Goal: Obtain resource: Download file/media

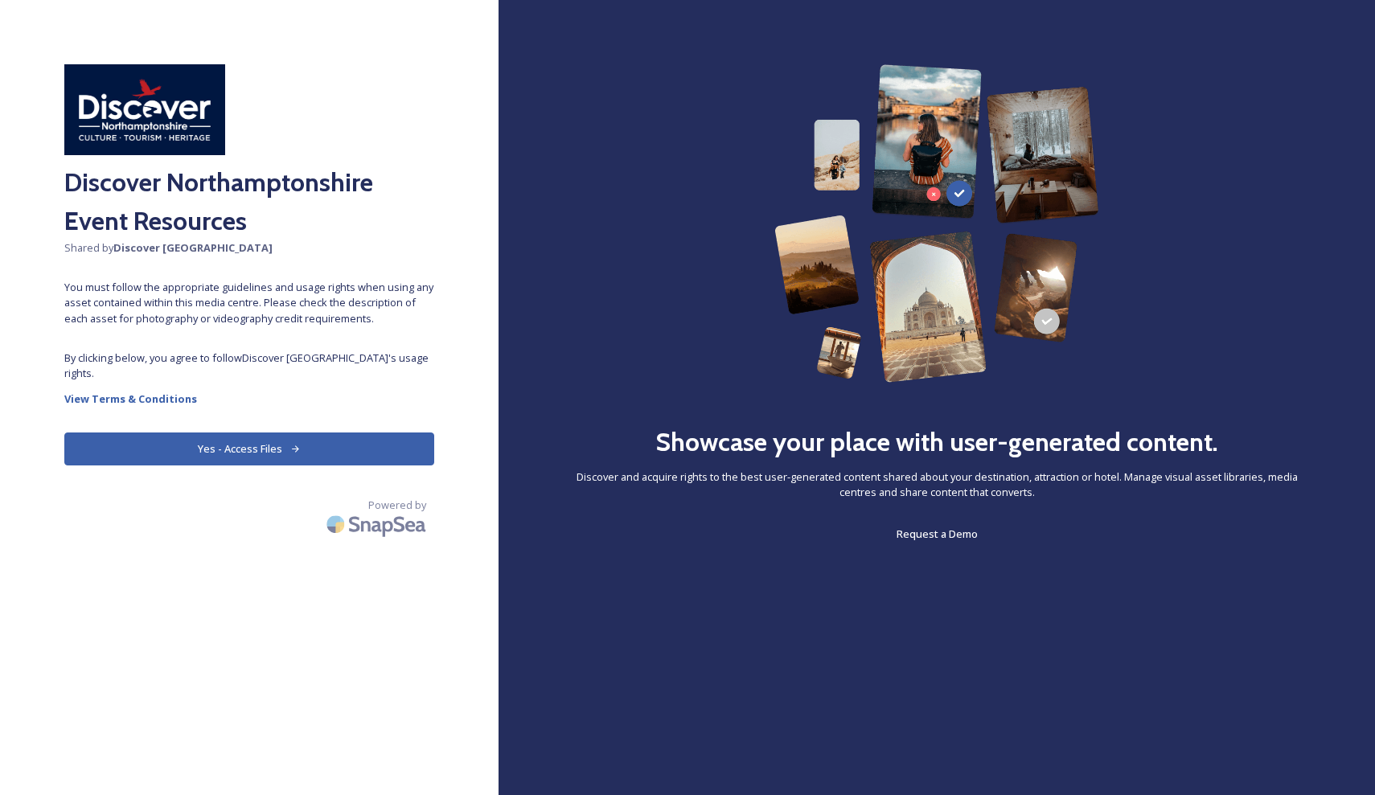
click at [250, 450] on button "Yes - Access Files" at bounding box center [249, 449] width 370 height 33
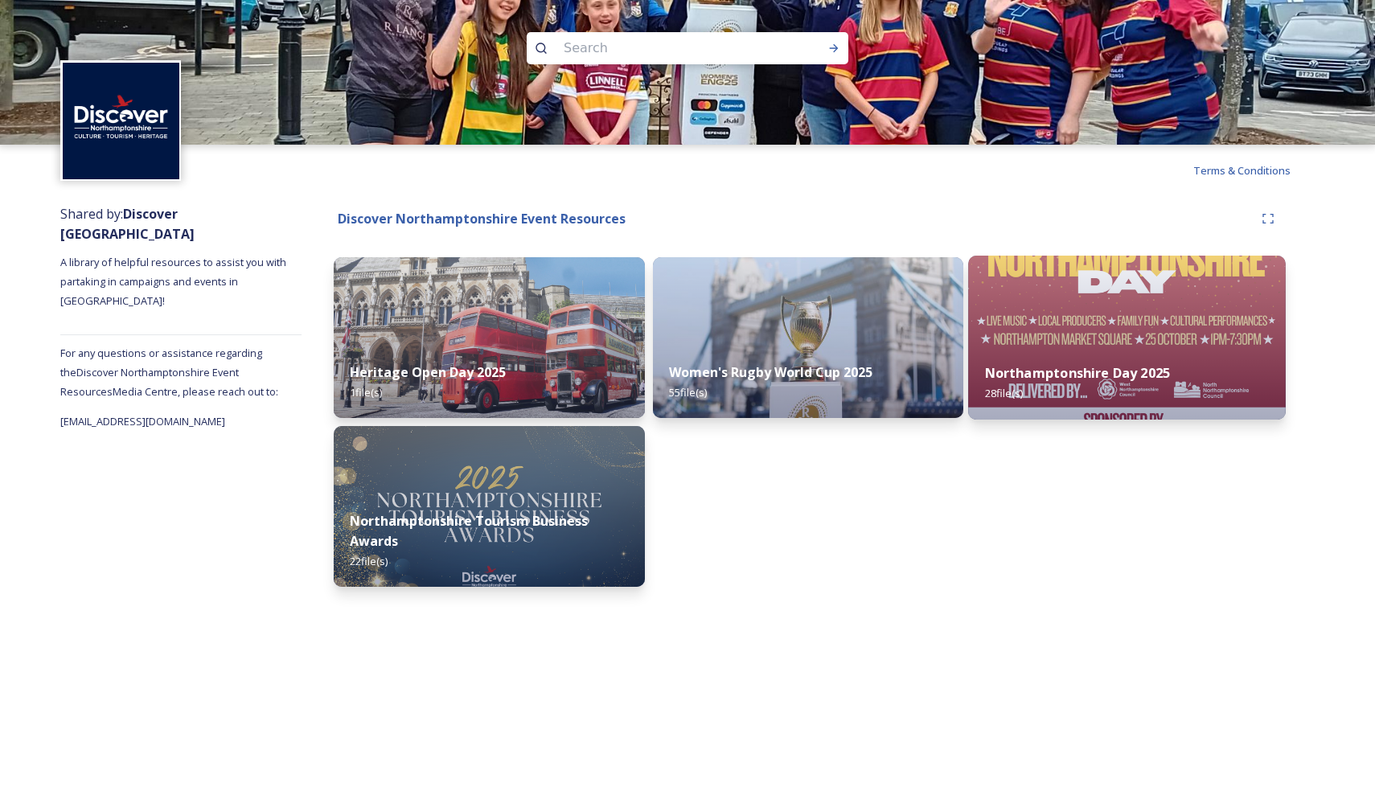
click at [1066, 355] on div "Northamptonshire Day 2025 28 file(s)" at bounding box center [1126, 383] width 317 height 73
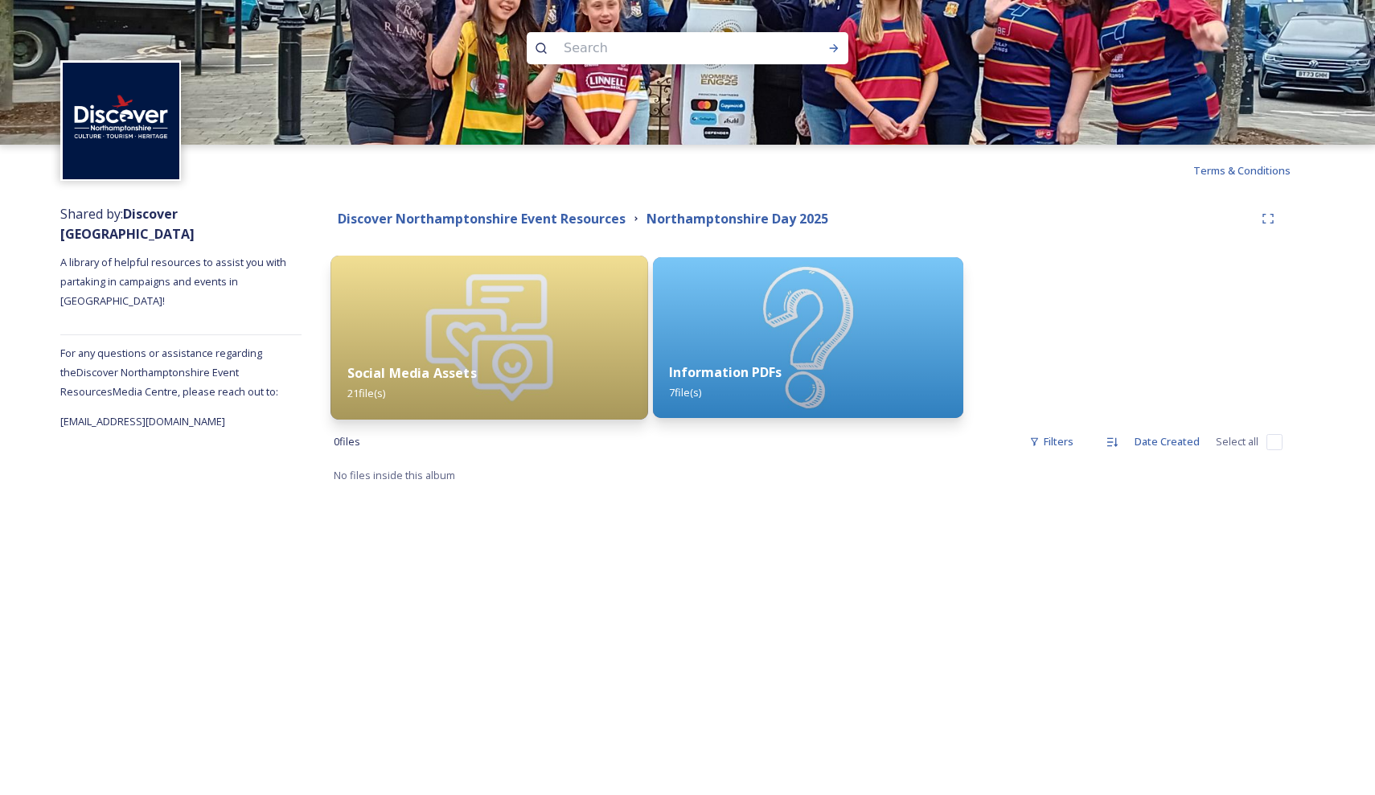
click at [506, 351] on div "Social Media Assets 21 file(s)" at bounding box center [489, 383] width 317 height 73
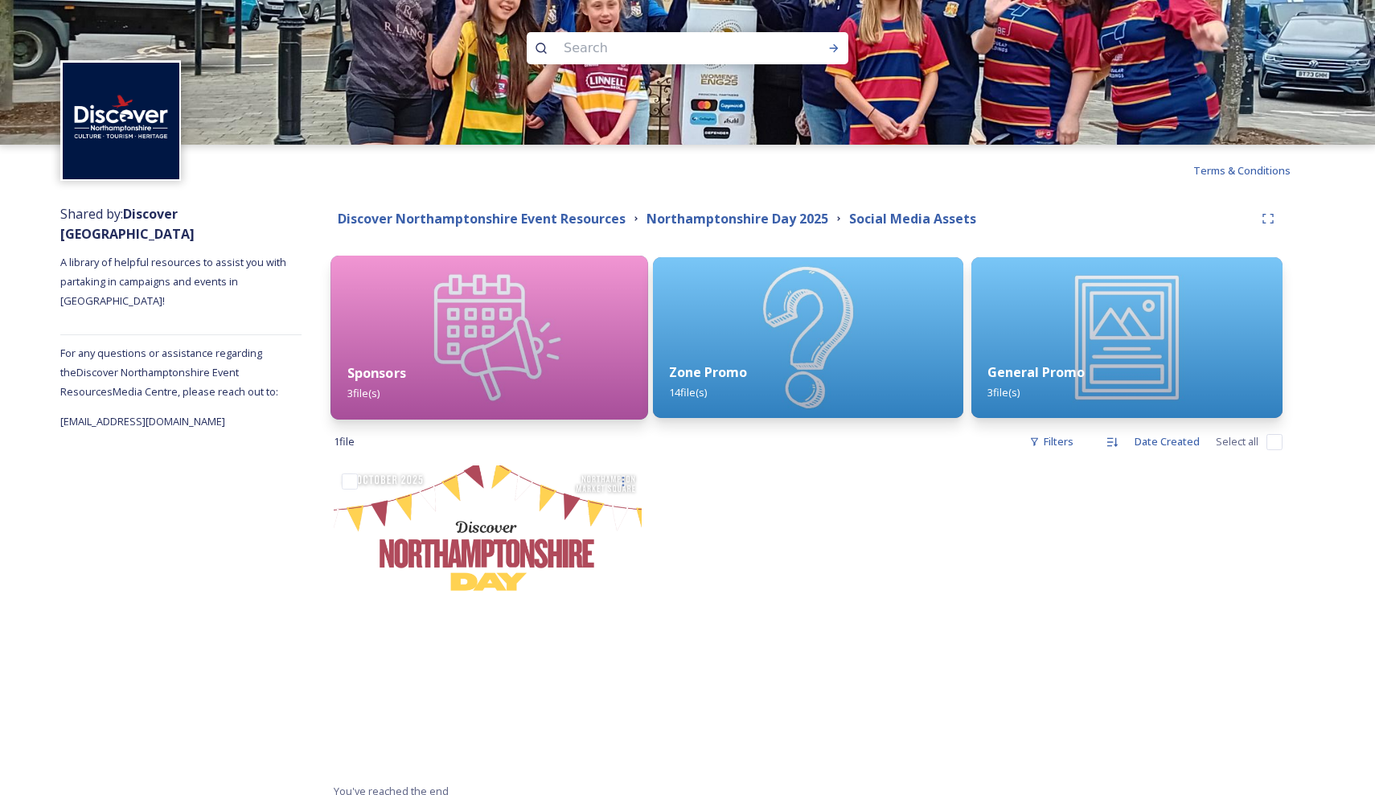
click at [501, 350] on div "Sponsors 3 file(s)" at bounding box center [489, 383] width 317 height 73
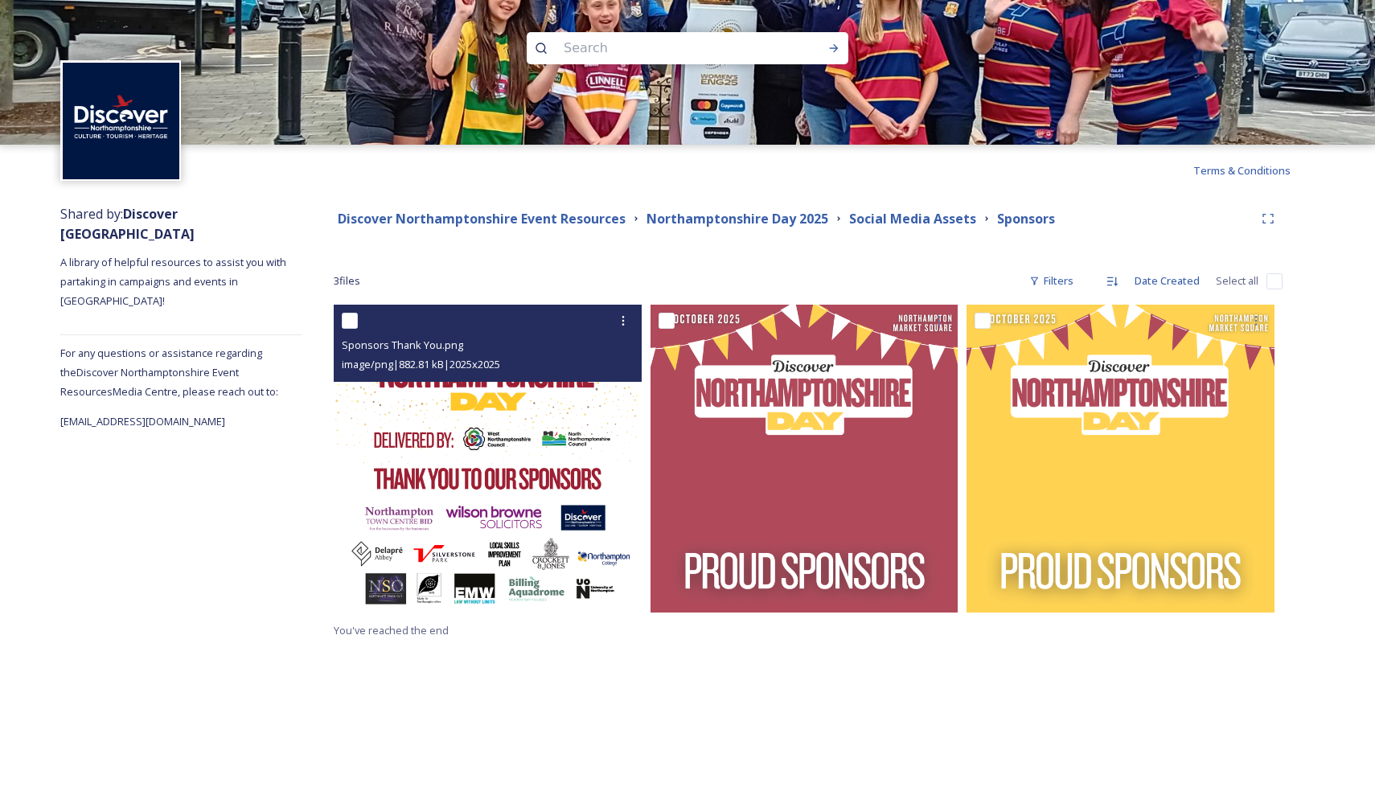
click at [355, 311] on div at bounding box center [490, 320] width 296 height 29
click at [346, 324] on input "checkbox" at bounding box center [350, 321] width 16 height 16
checkbox input "true"
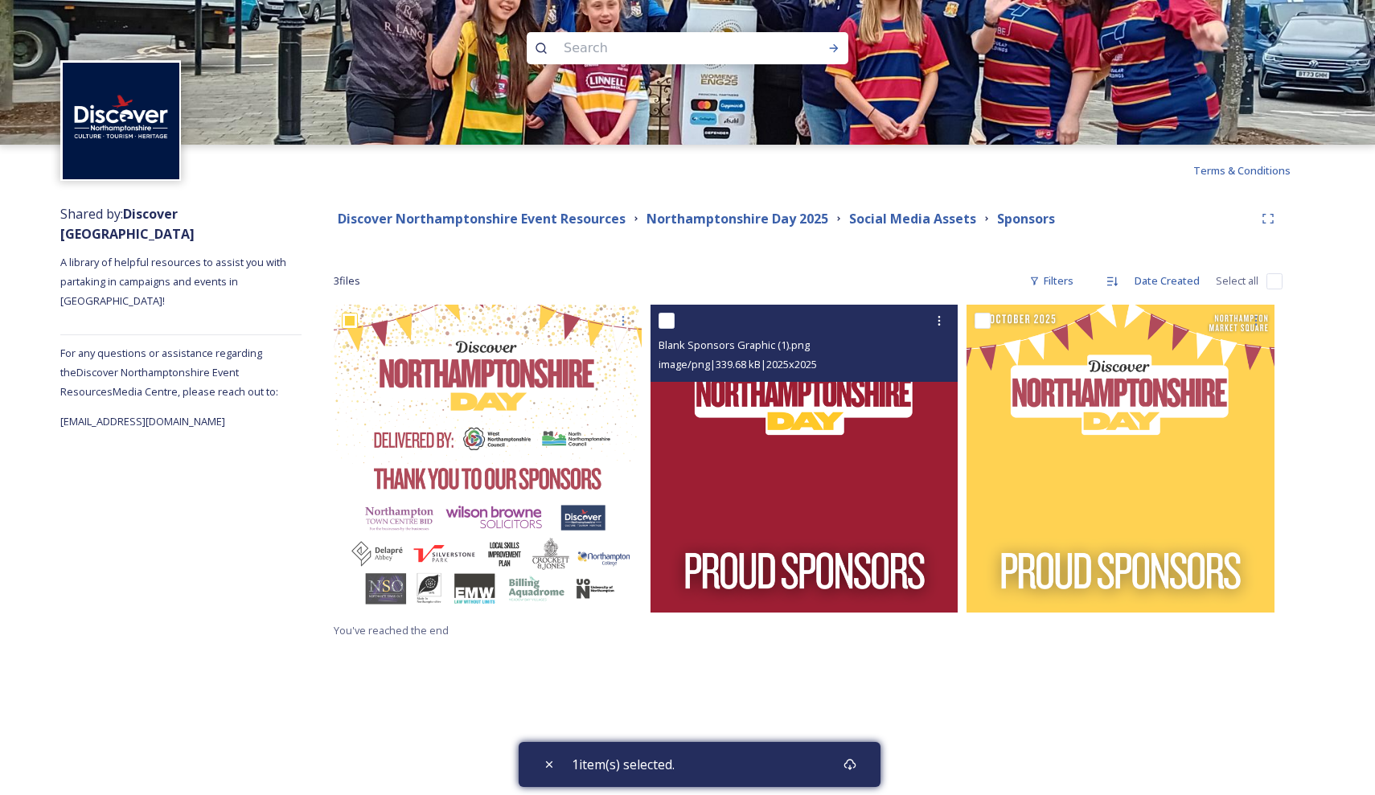
click at [665, 322] on input "checkbox" at bounding box center [667, 321] width 16 height 16
checkbox input "true"
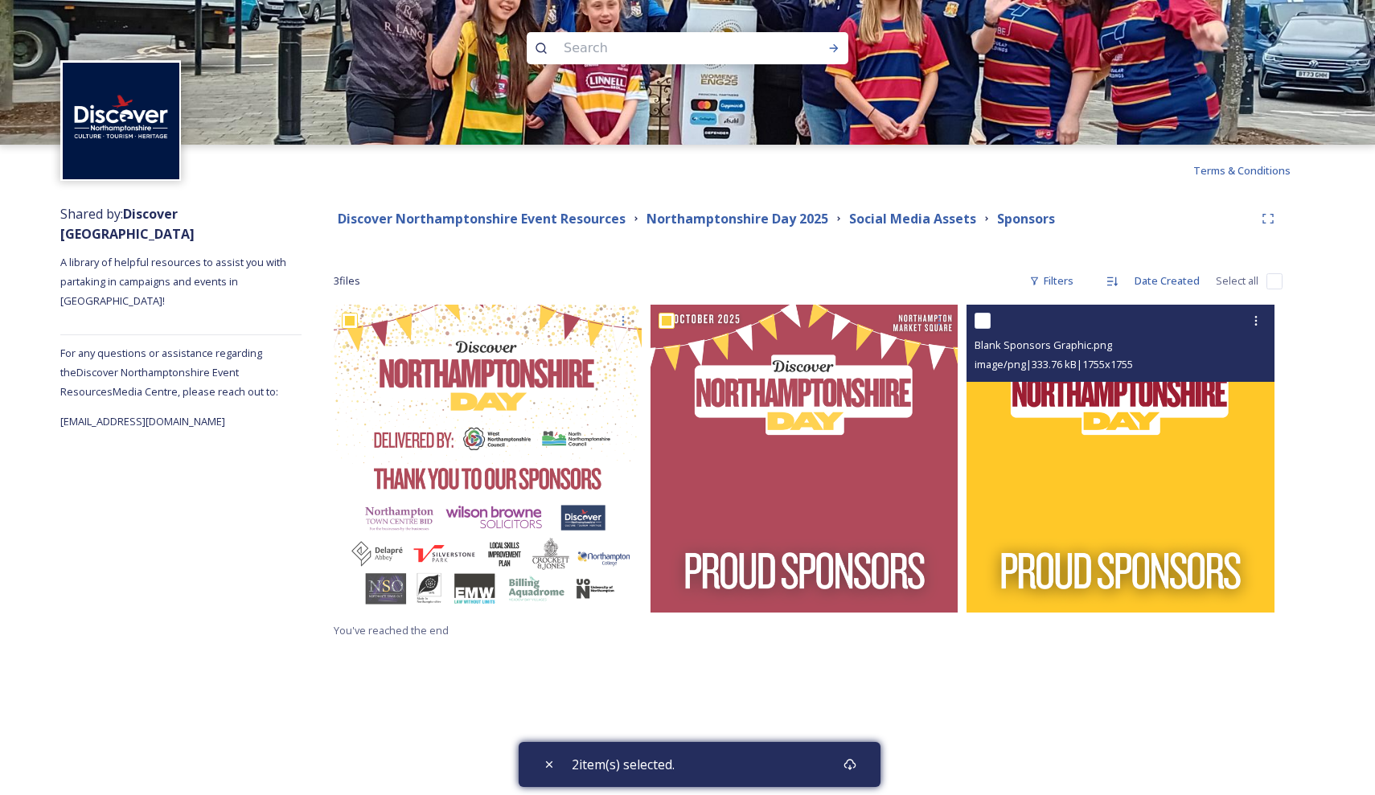
click at [974, 322] on div "Blank Sponsors Graphic.png image/png | 333.76 kB | 1755 x 1755" at bounding box center [1121, 343] width 308 height 77
click at [987, 318] on input "checkbox" at bounding box center [983, 321] width 16 height 16
checkbox input "true"
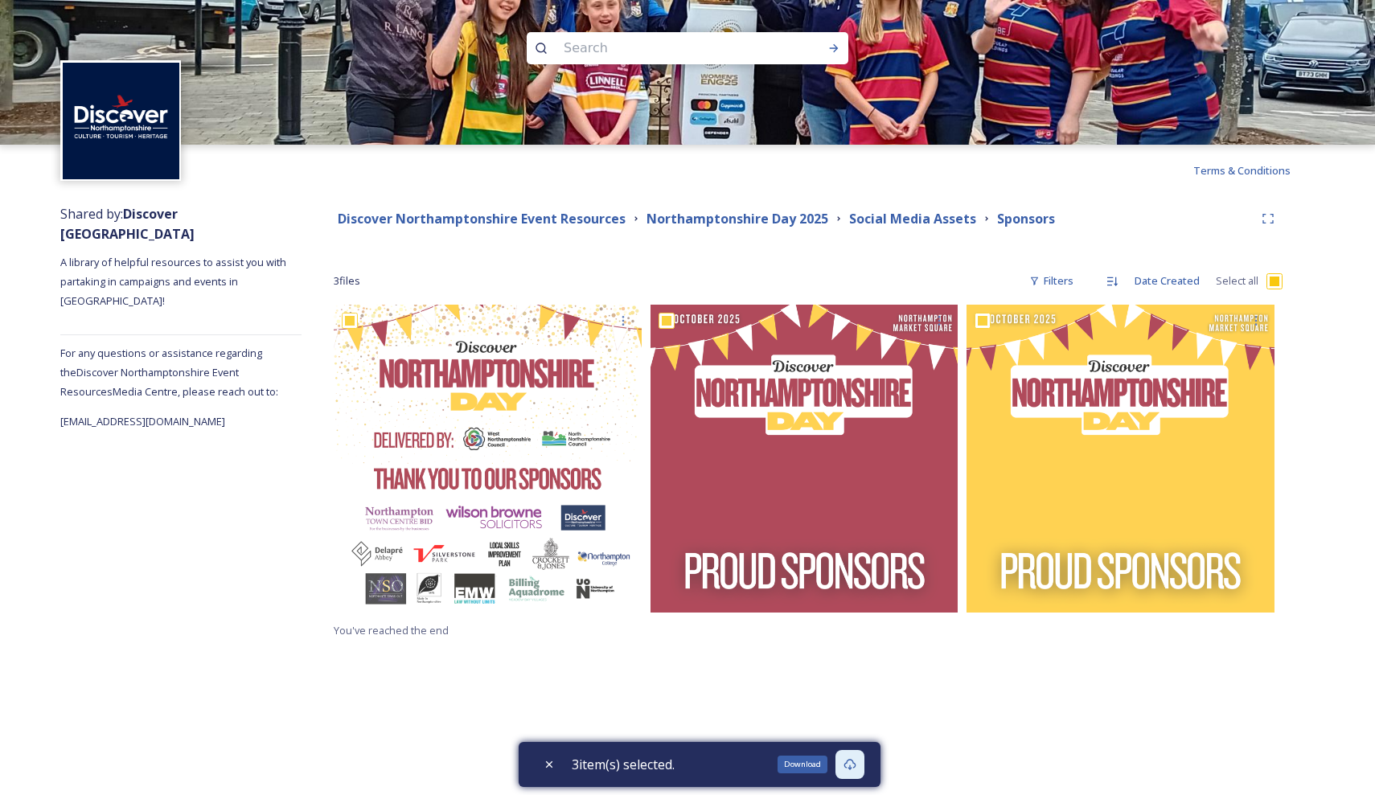
click at [847, 758] on div "Download" at bounding box center [850, 764] width 29 height 29
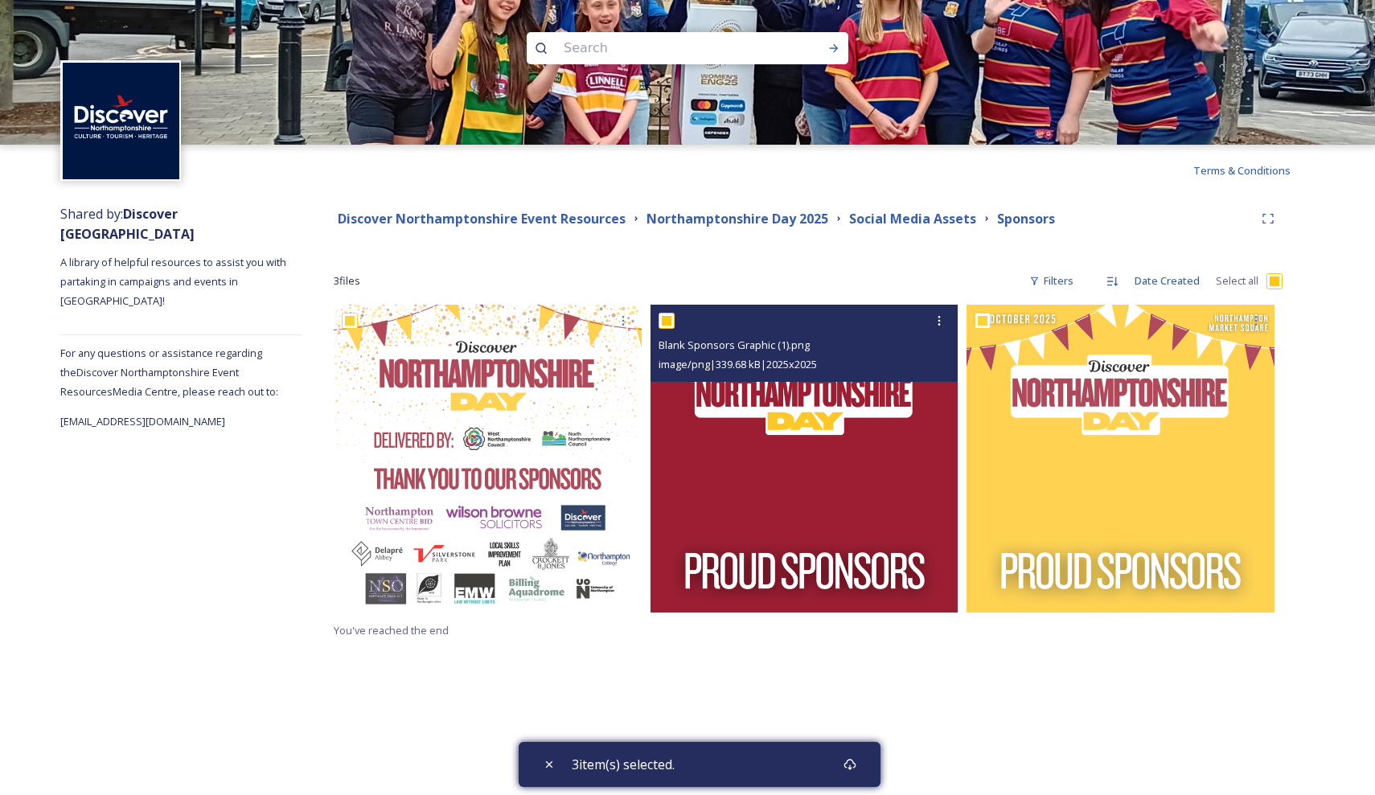
click at [733, 454] on img at bounding box center [805, 459] width 308 height 308
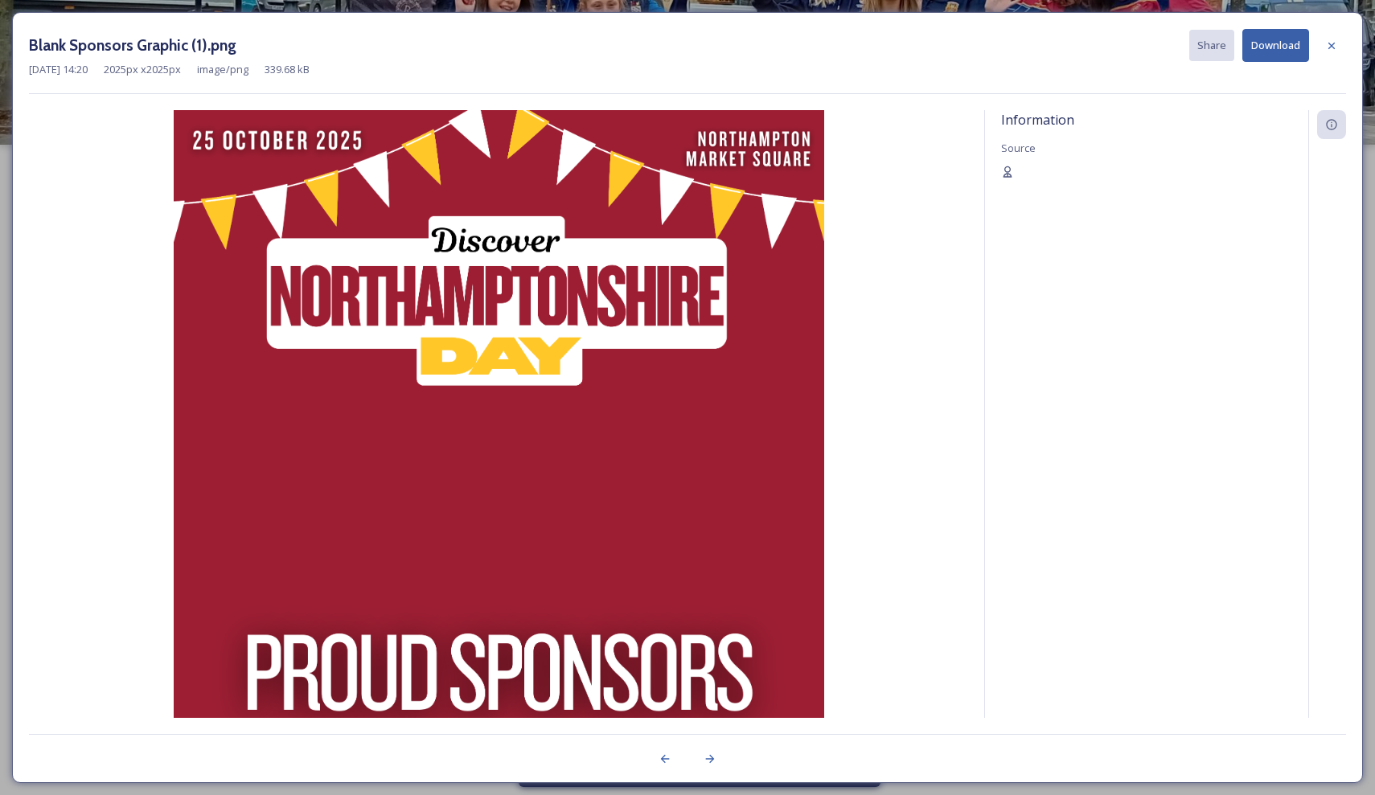
click at [1288, 37] on button "Download" at bounding box center [1275, 45] width 67 height 33
click at [1335, 45] on icon at bounding box center [1331, 45] width 13 height 13
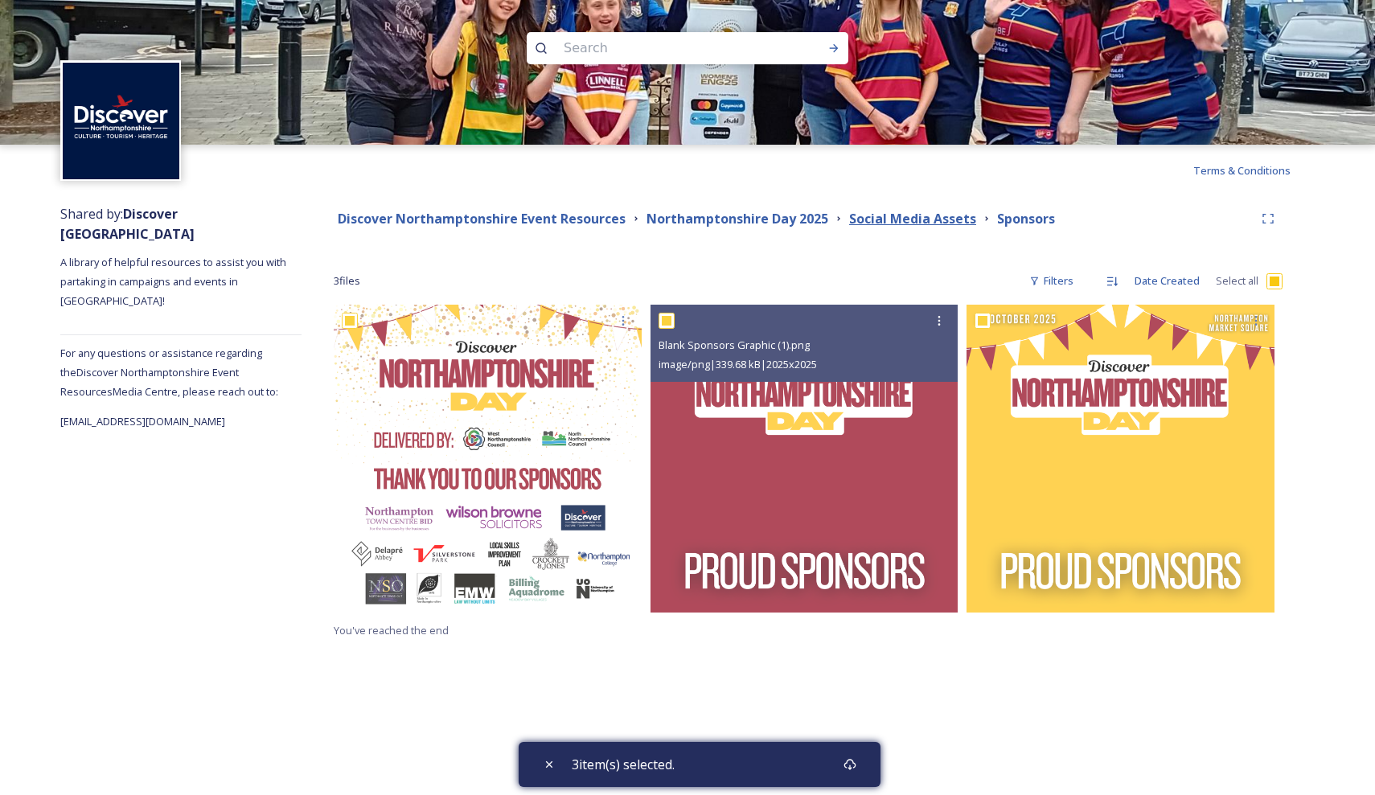
click at [895, 224] on strong "Social Media Assets" at bounding box center [912, 219] width 127 height 18
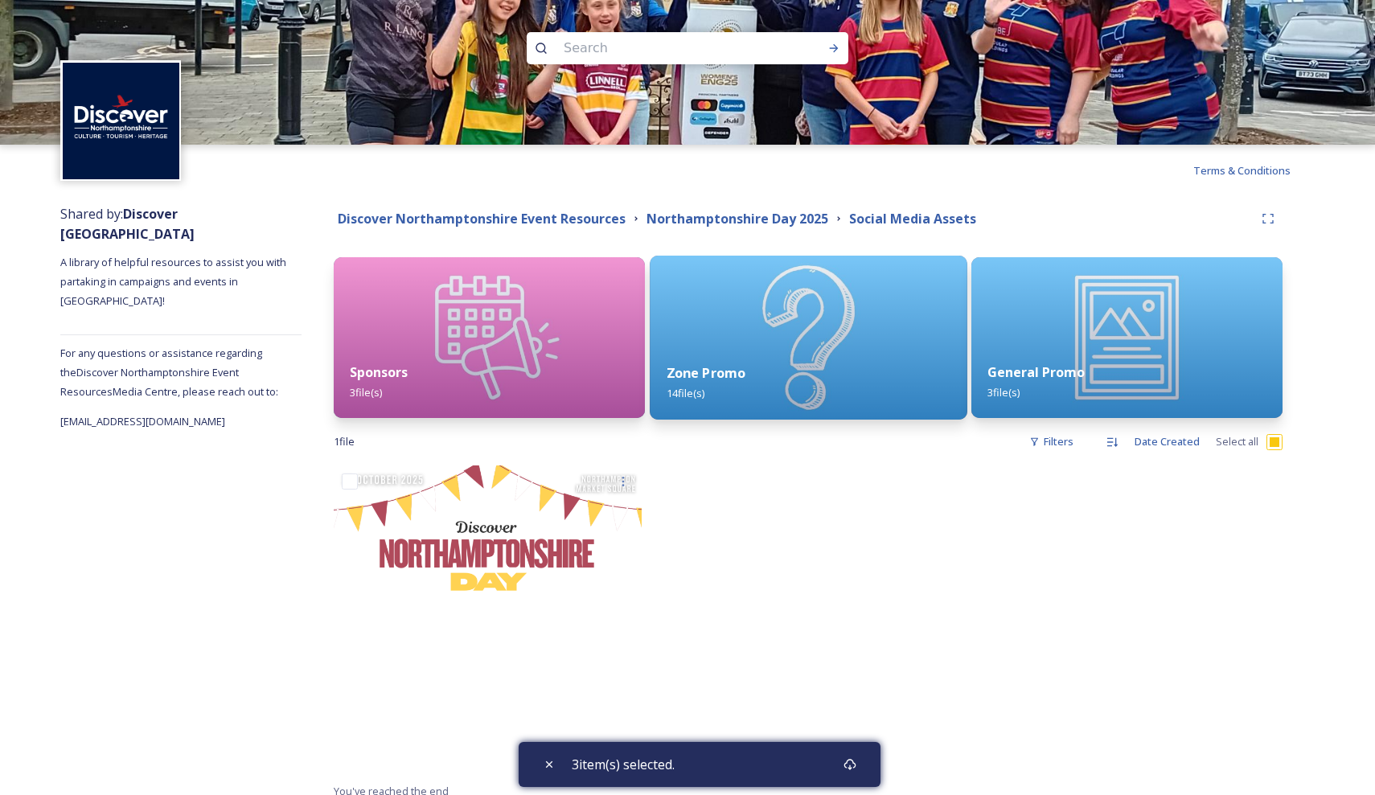
click at [849, 303] on img at bounding box center [808, 338] width 317 height 164
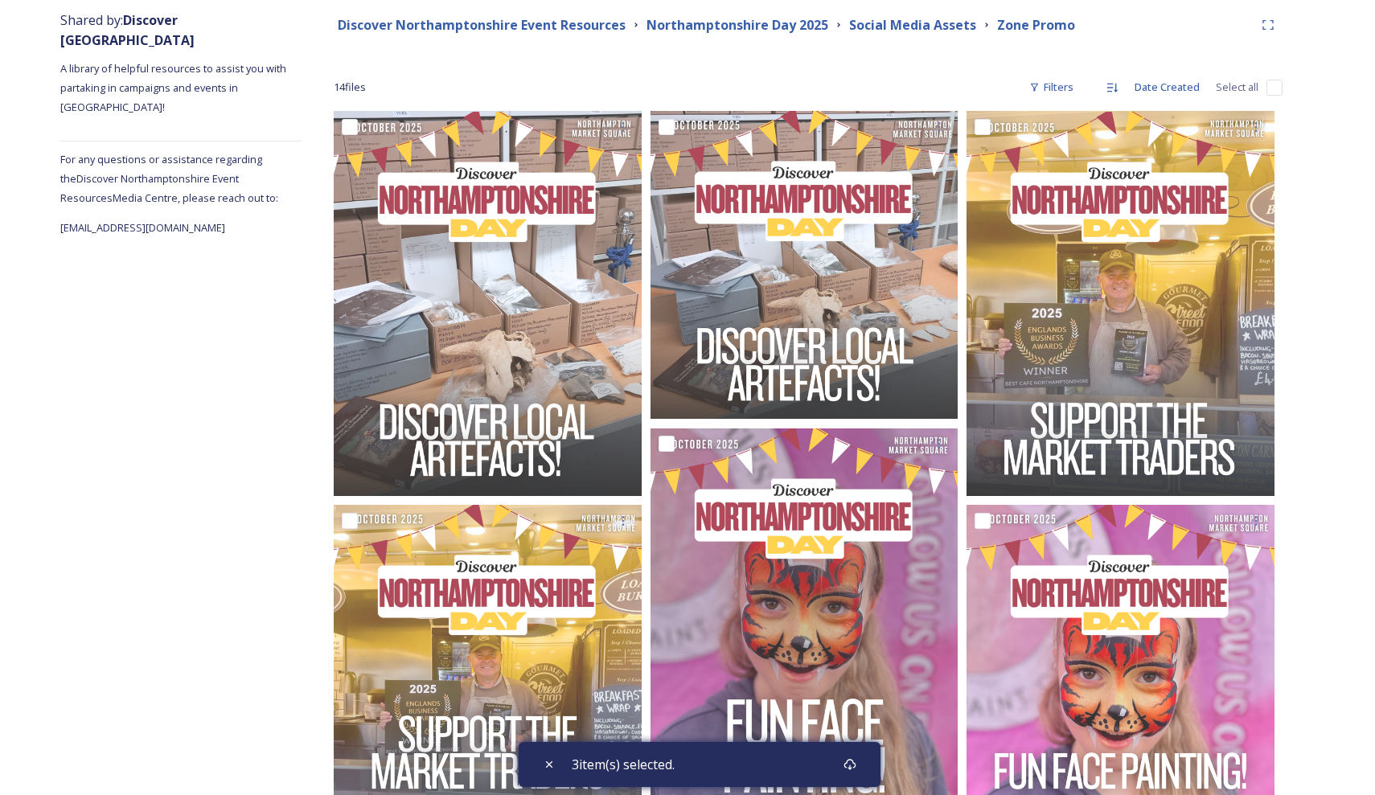
scroll to position [197, 0]
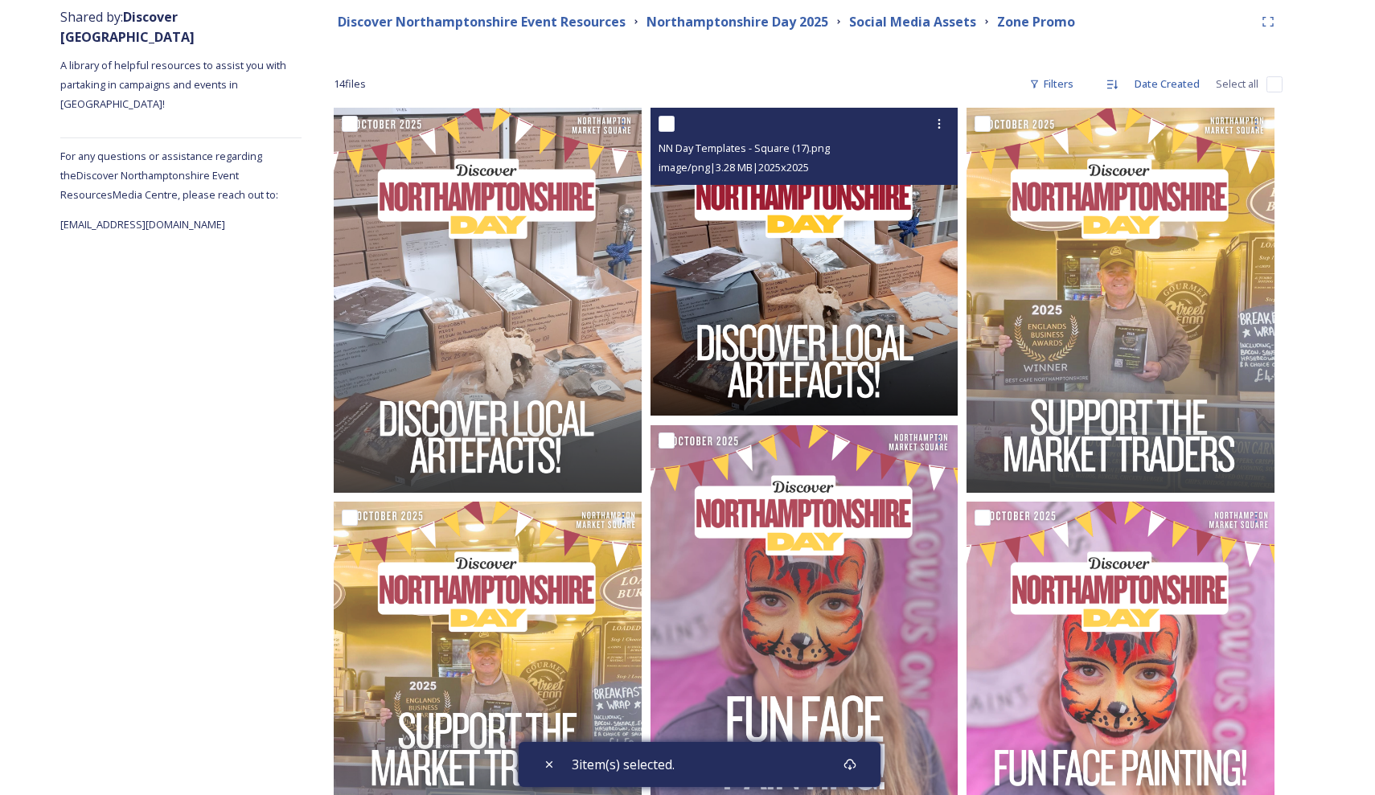
click at [840, 359] on img at bounding box center [805, 262] width 308 height 308
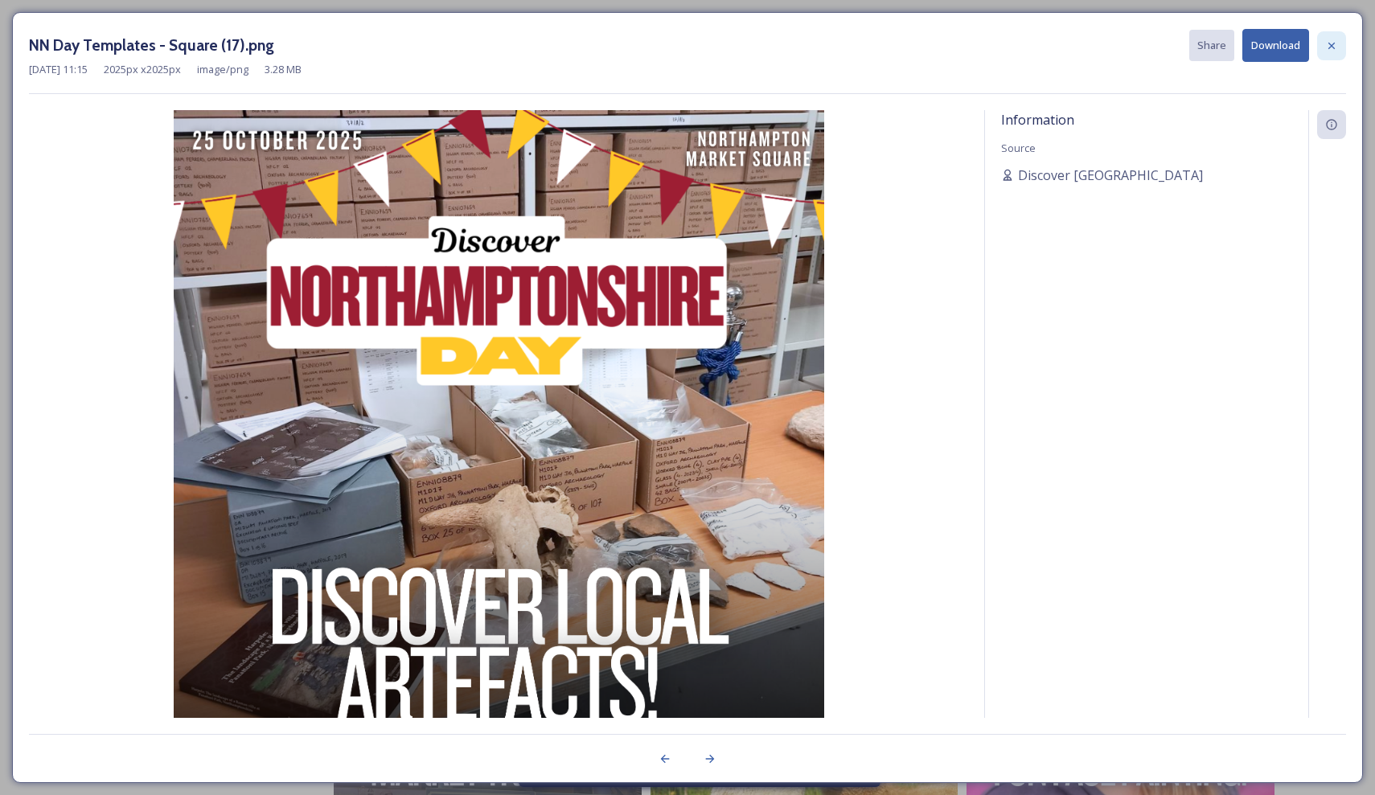
click at [1335, 38] on div at bounding box center [1331, 45] width 29 height 29
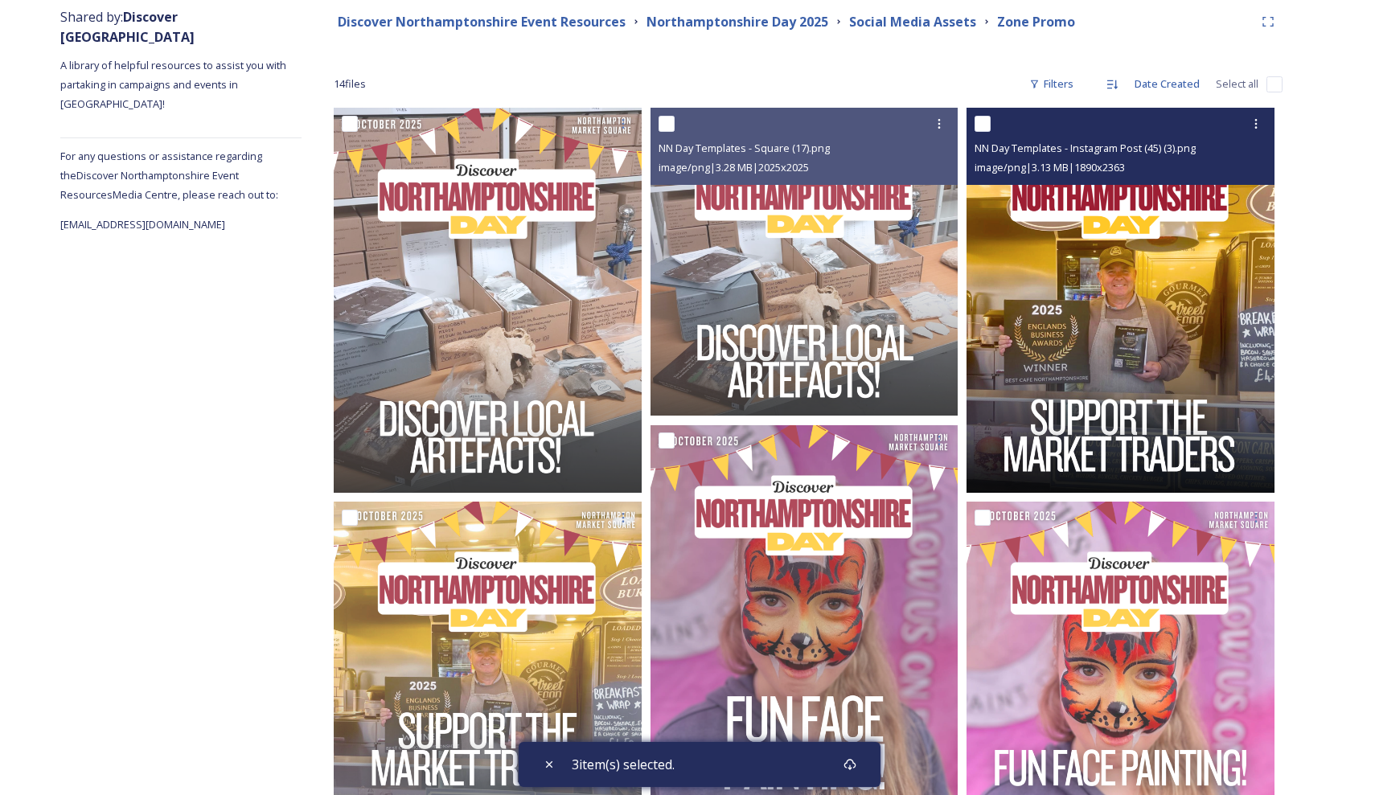
click at [1208, 238] on img at bounding box center [1121, 300] width 308 height 385
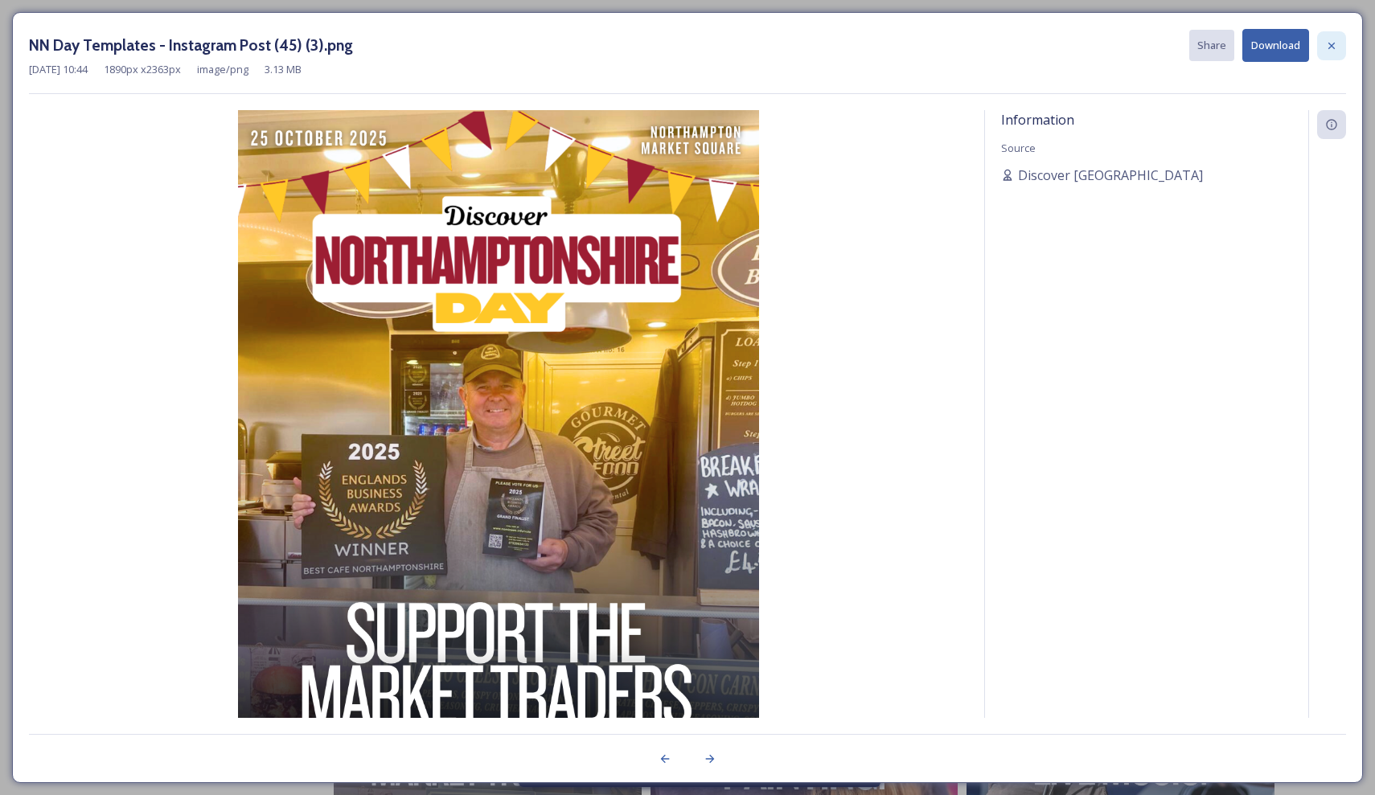
click at [1340, 44] on div at bounding box center [1331, 45] width 29 height 29
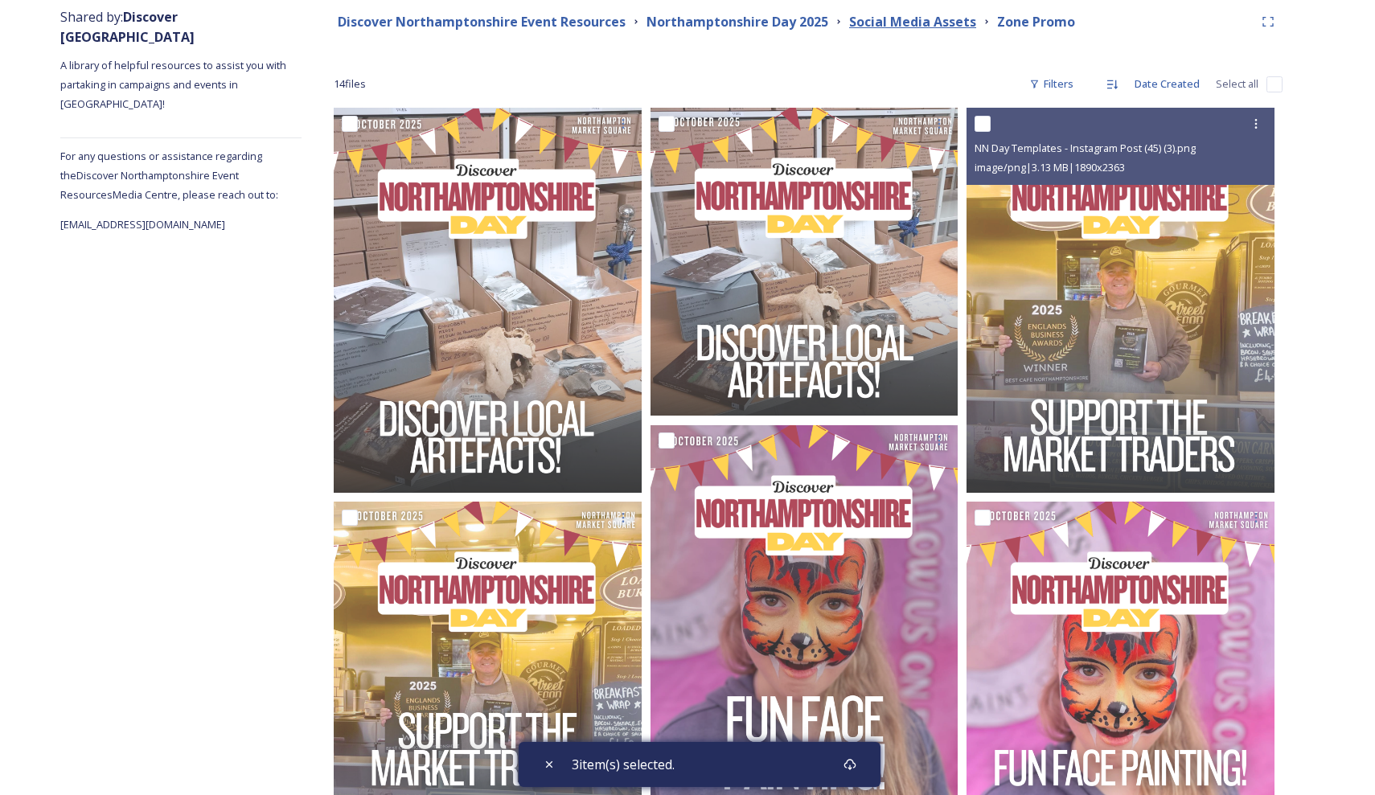
click at [906, 21] on strong "Social Media Assets" at bounding box center [912, 22] width 127 height 18
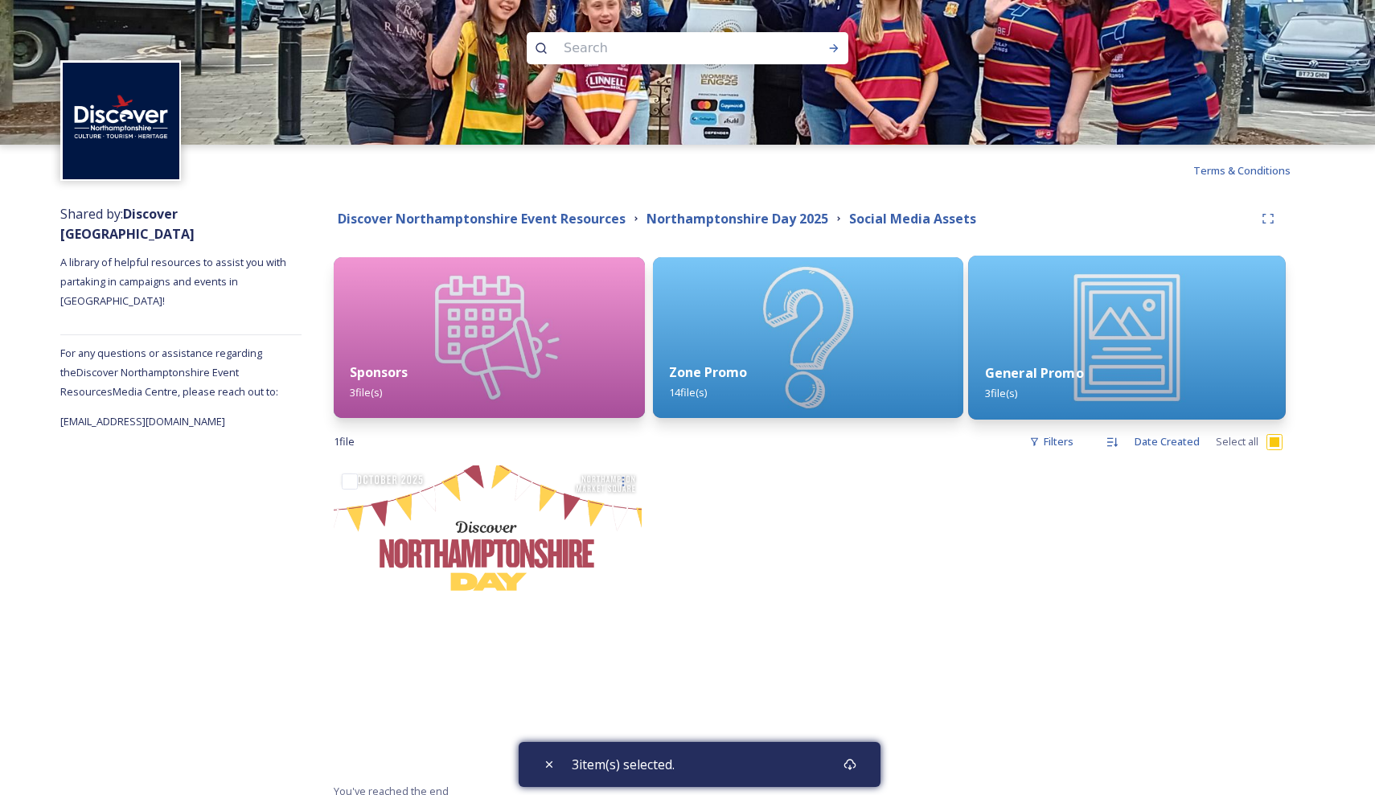
click at [1061, 344] on img at bounding box center [1126, 338] width 317 height 164
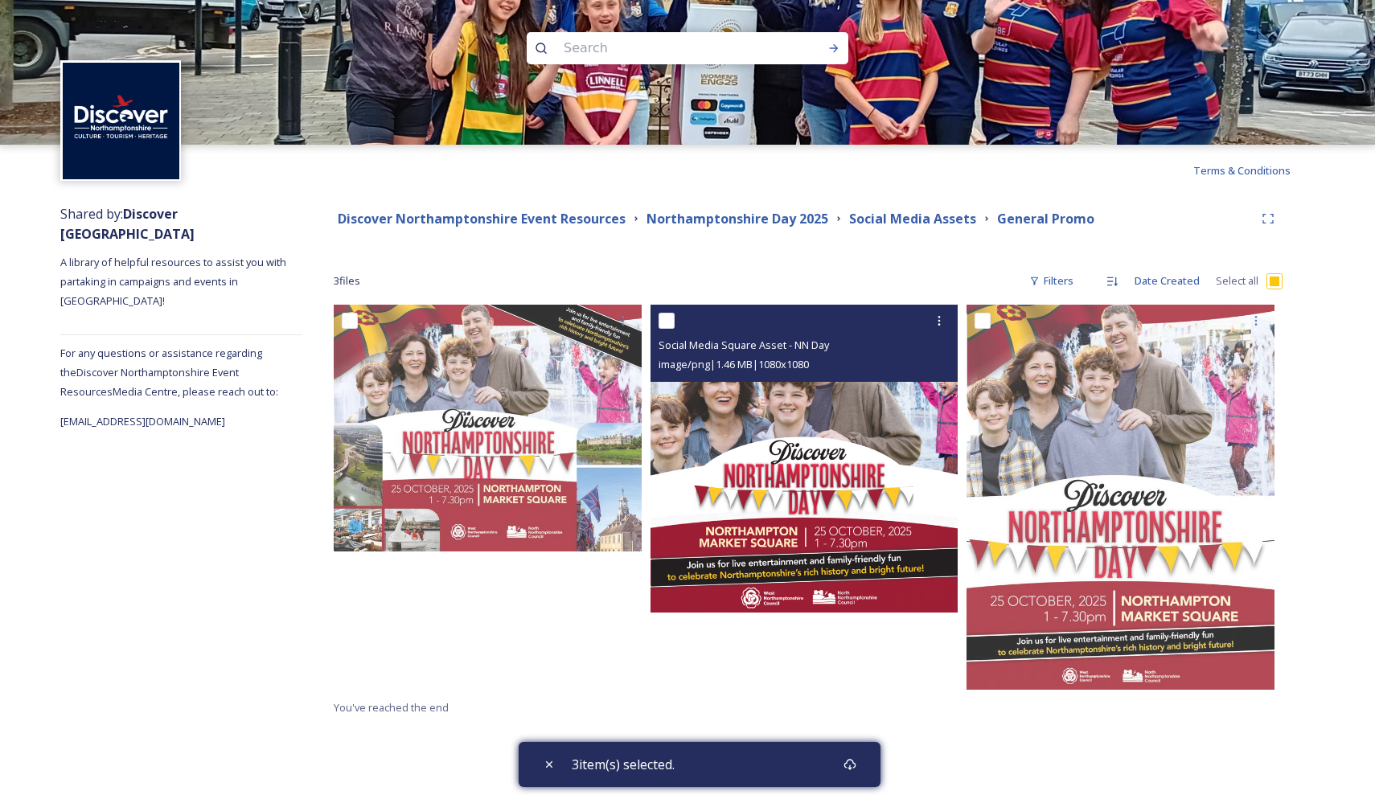
click at [838, 422] on img at bounding box center [805, 459] width 308 height 308
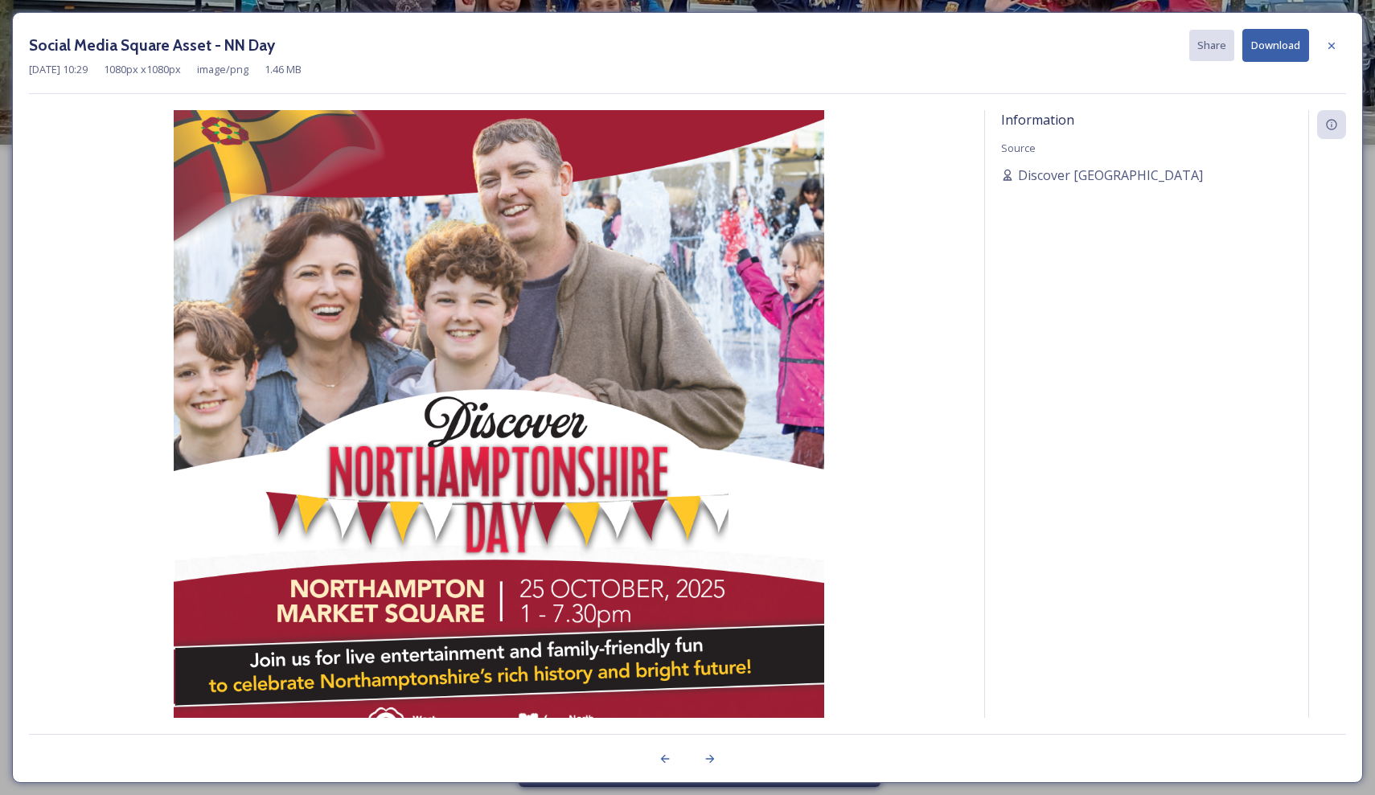
click at [1266, 46] on button "Download" at bounding box center [1275, 45] width 67 height 33
click at [936, 31] on div "Social Media Square Asset - NN Day Share Download" at bounding box center [687, 45] width 1317 height 33
click at [1342, 44] on div at bounding box center [1331, 45] width 29 height 29
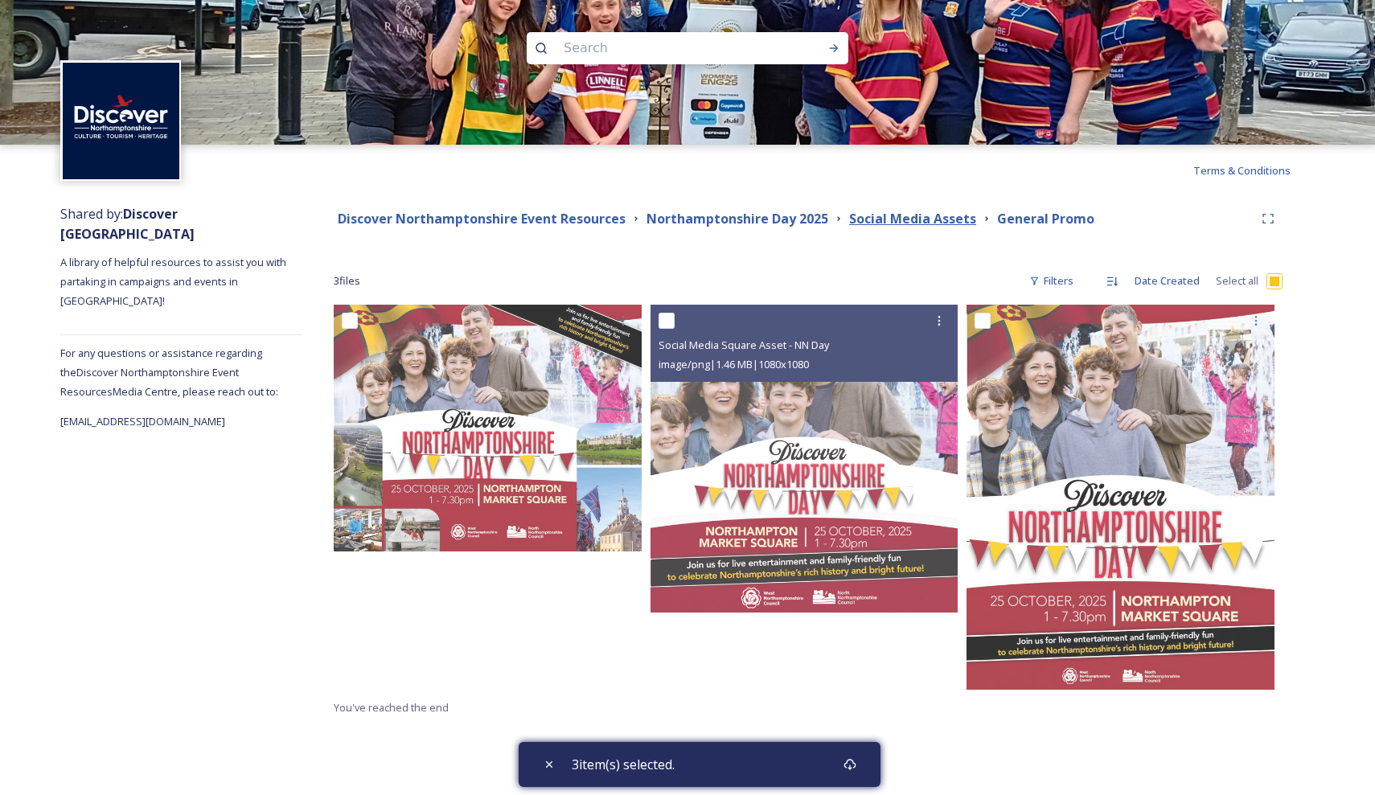
click at [869, 222] on strong "Social Media Assets" at bounding box center [912, 219] width 127 height 18
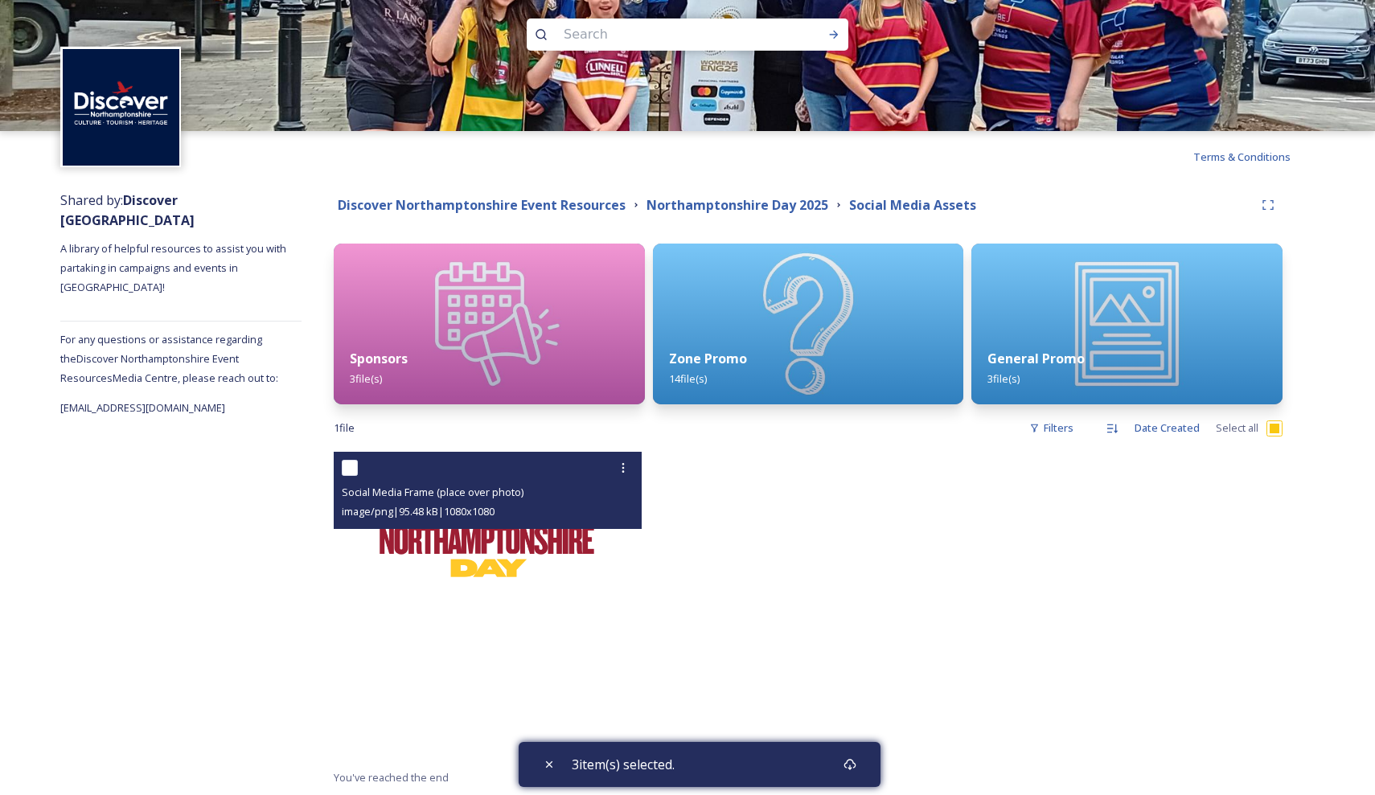
scroll to position [14, 0]
click at [527, 532] on img at bounding box center [488, 606] width 308 height 308
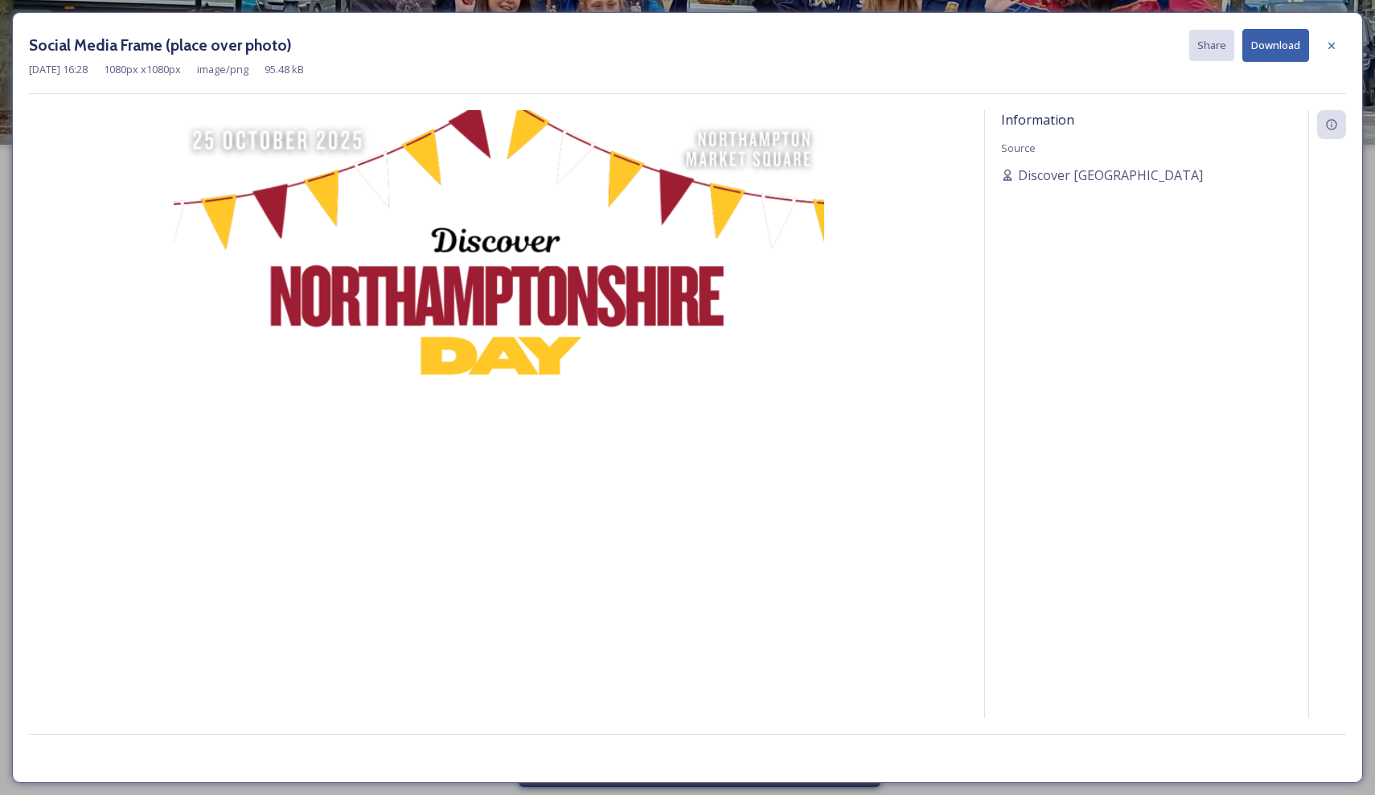
scroll to position [0, 0]
click at [1334, 47] on icon at bounding box center [1332, 45] width 6 height 6
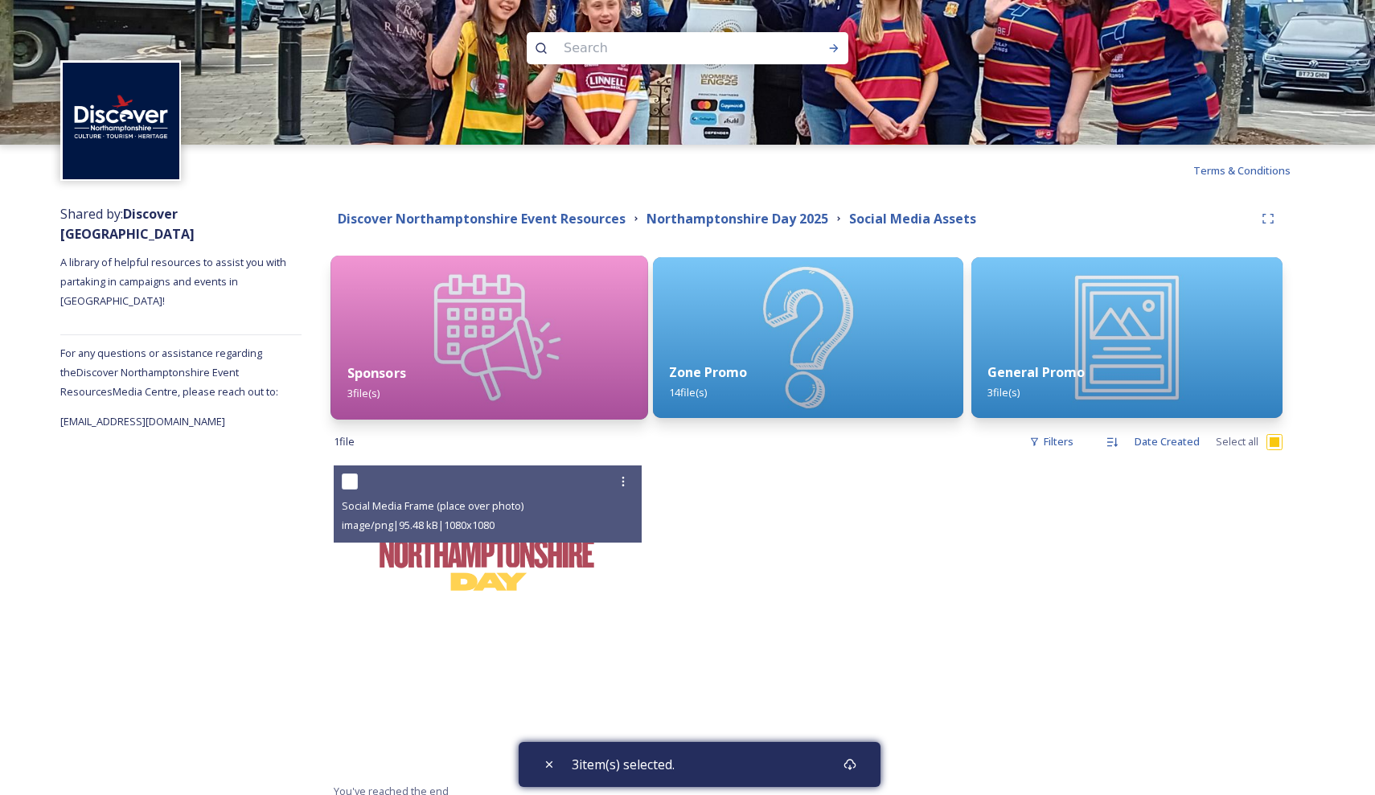
click at [540, 355] on div "Sponsors 3 file(s)" at bounding box center [489, 383] width 317 height 73
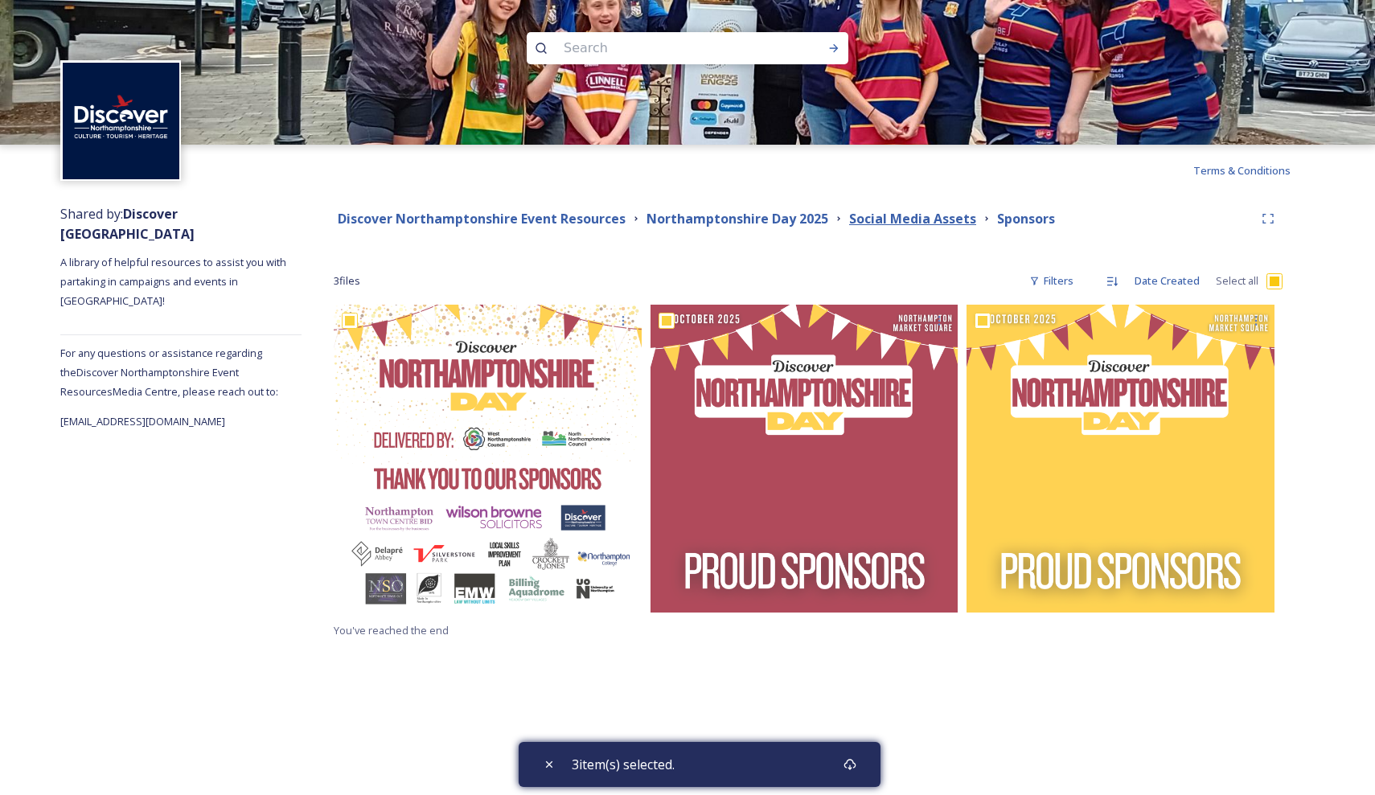
click at [947, 219] on strong "Social Media Assets" at bounding box center [912, 219] width 127 height 18
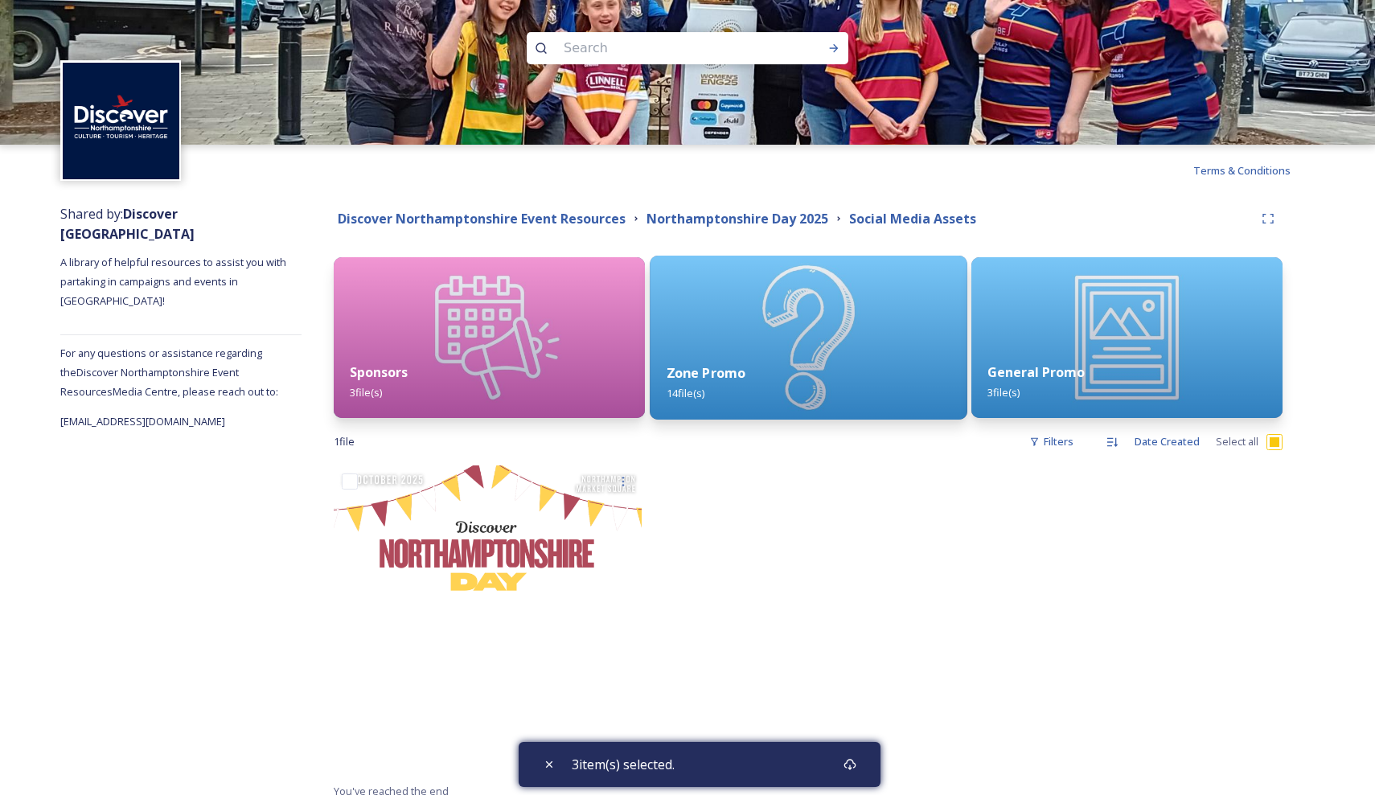
click at [795, 343] on img at bounding box center [808, 338] width 317 height 164
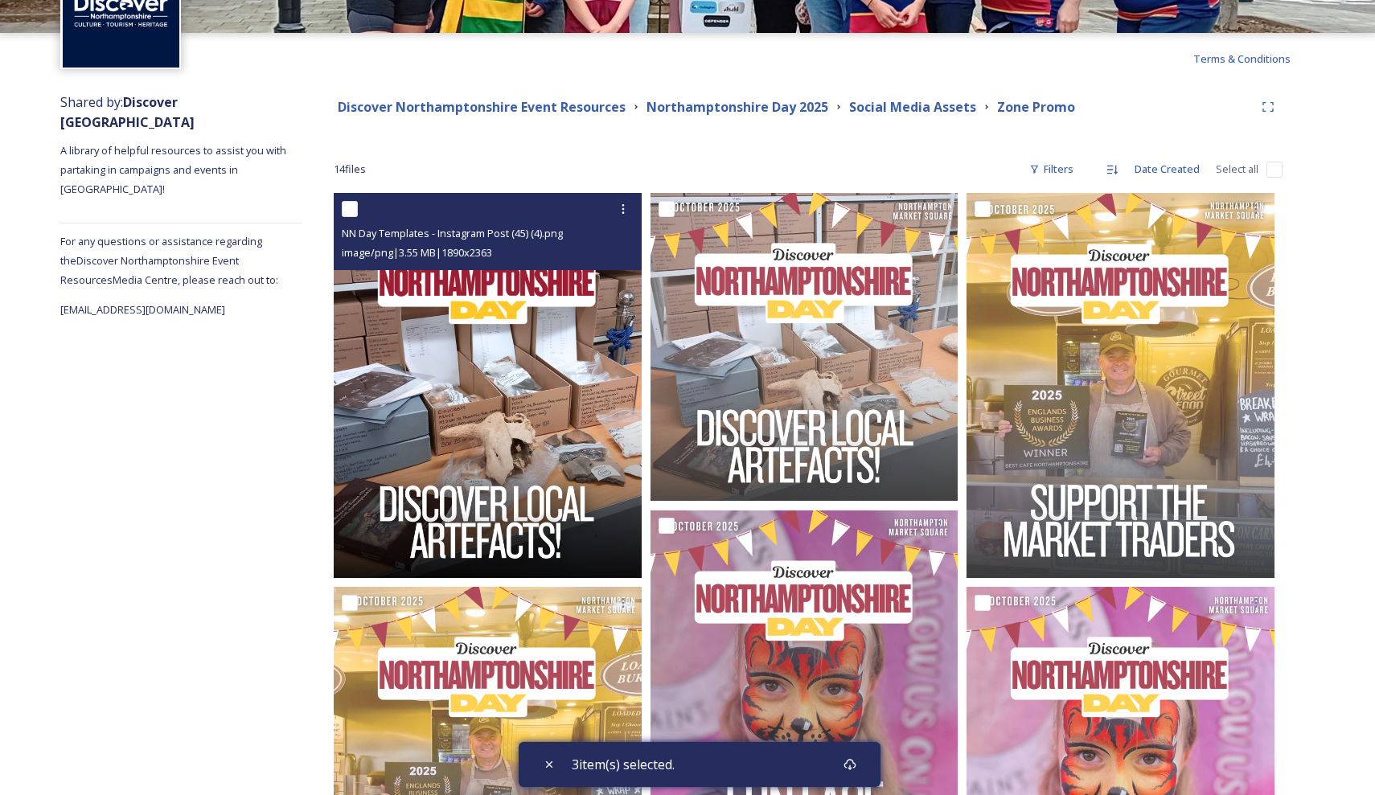
scroll to position [298, 0]
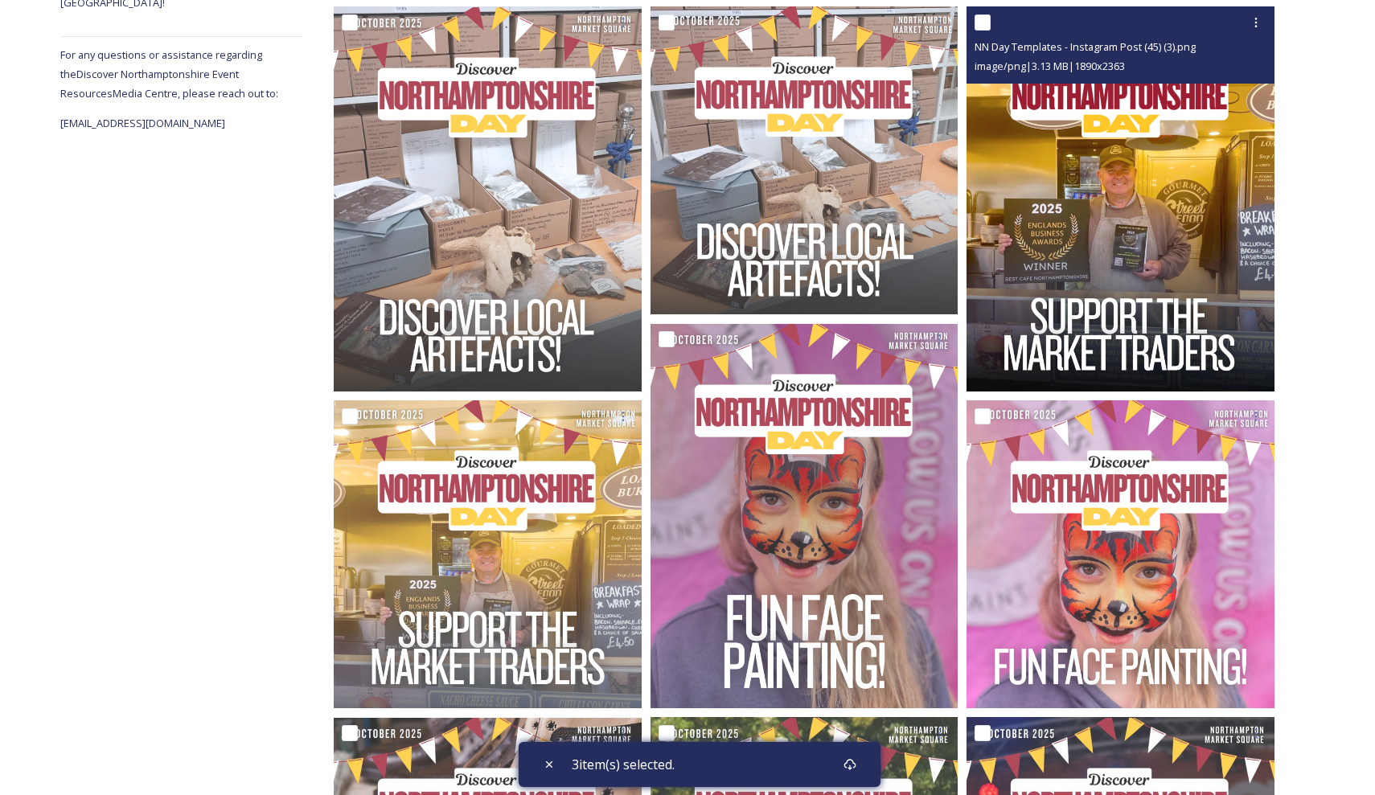
click at [1151, 182] on img at bounding box center [1121, 198] width 308 height 385
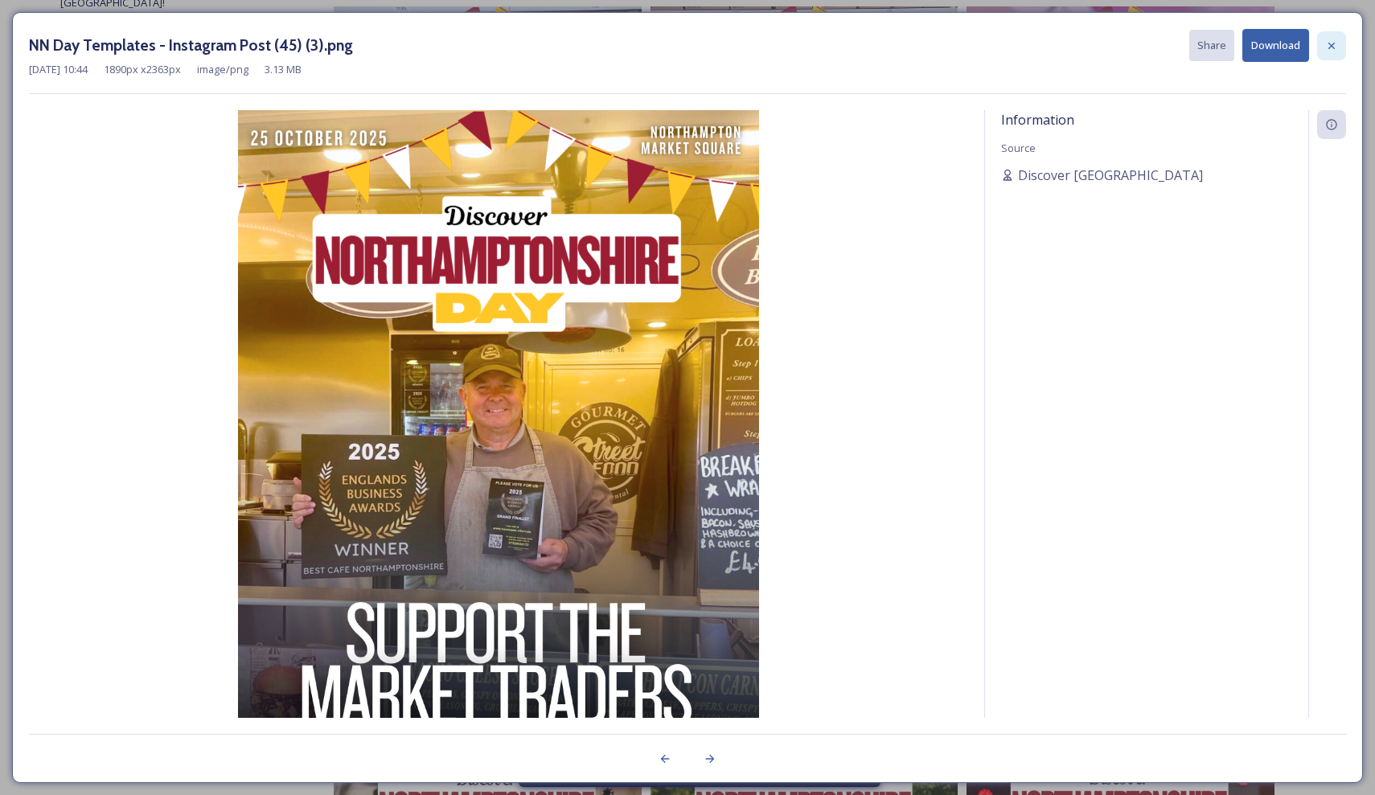
click at [1333, 48] on icon at bounding box center [1331, 45] width 13 height 13
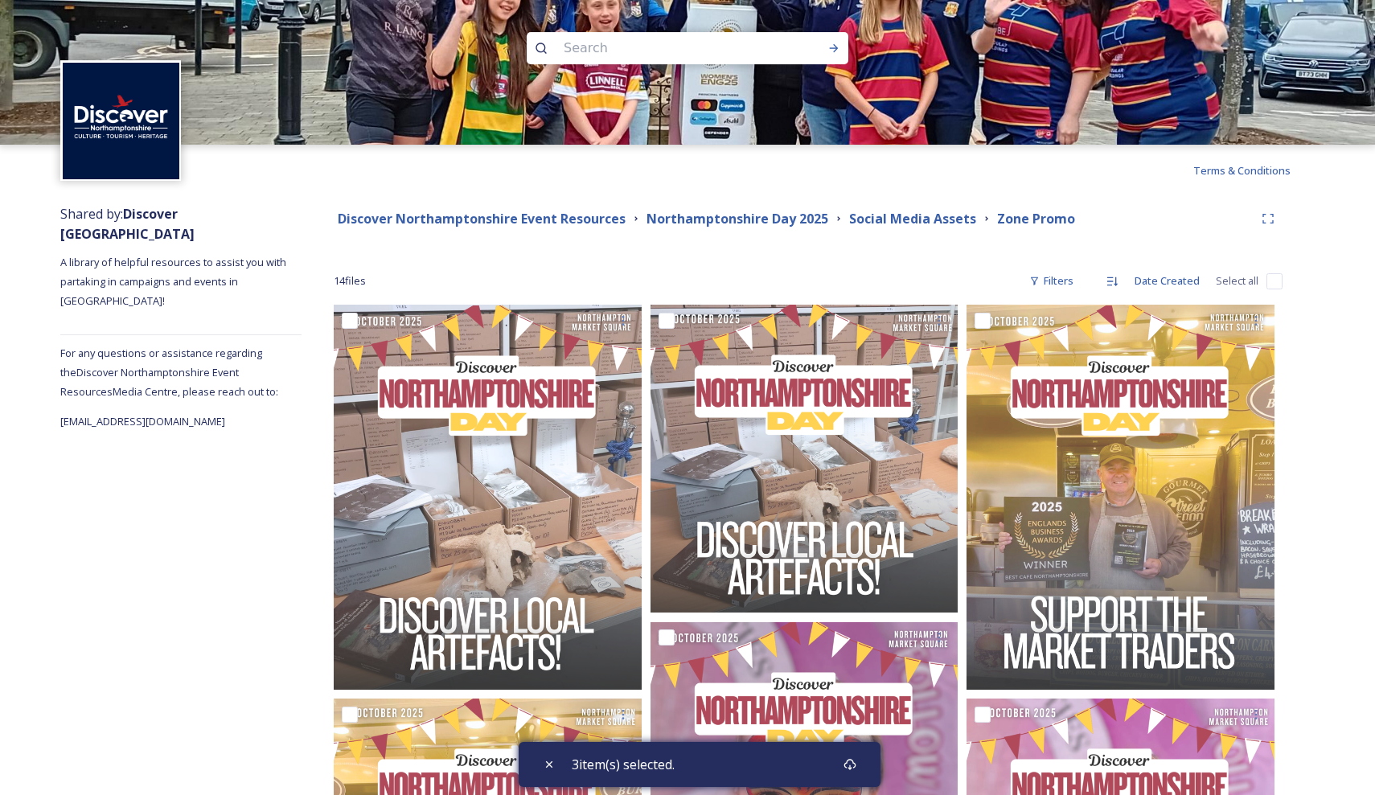
scroll to position [0, 0]
click at [704, 224] on strong "Northamptonshire Day 2025" at bounding box center [738, 219] width 182 height 18
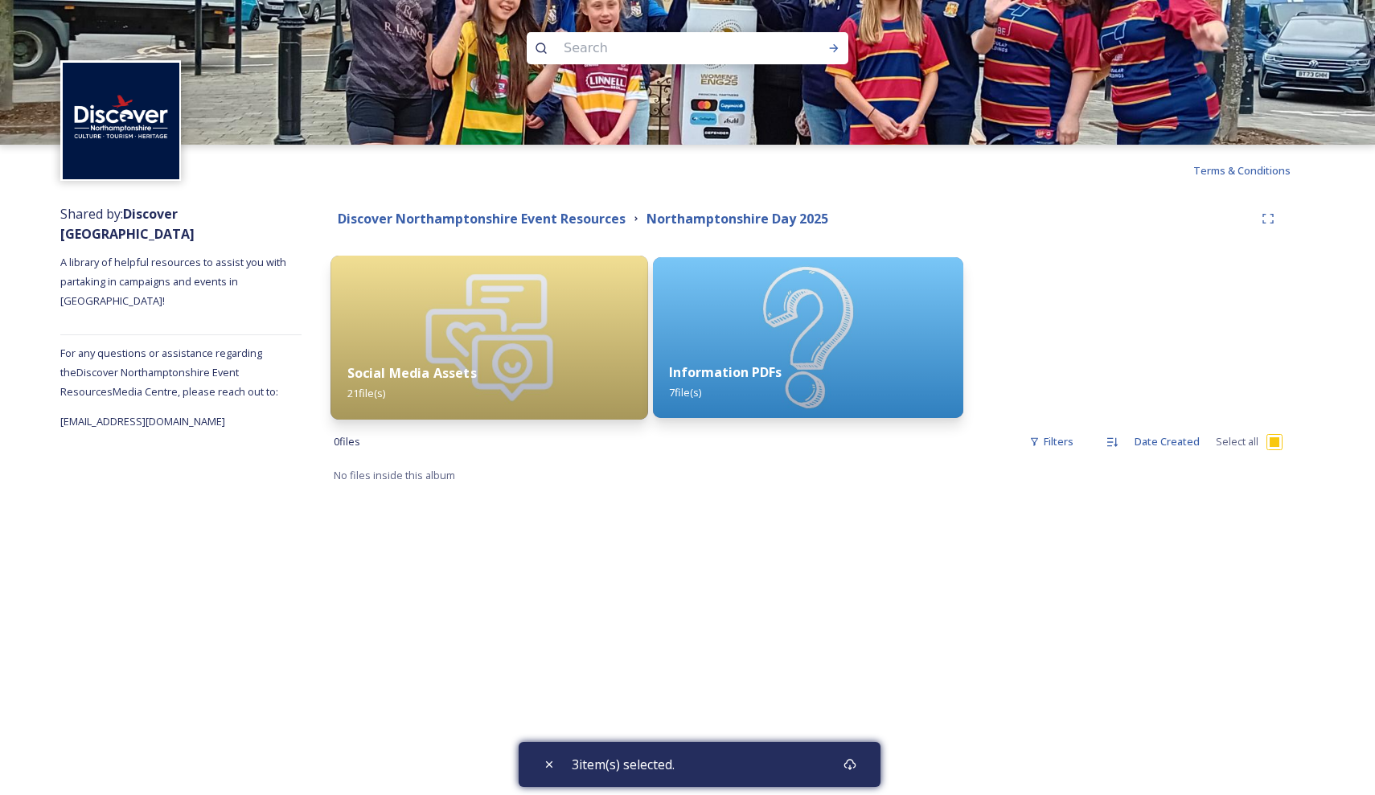
click at [528, 319] on img at bounding box center [489, 338] width 317 height 164
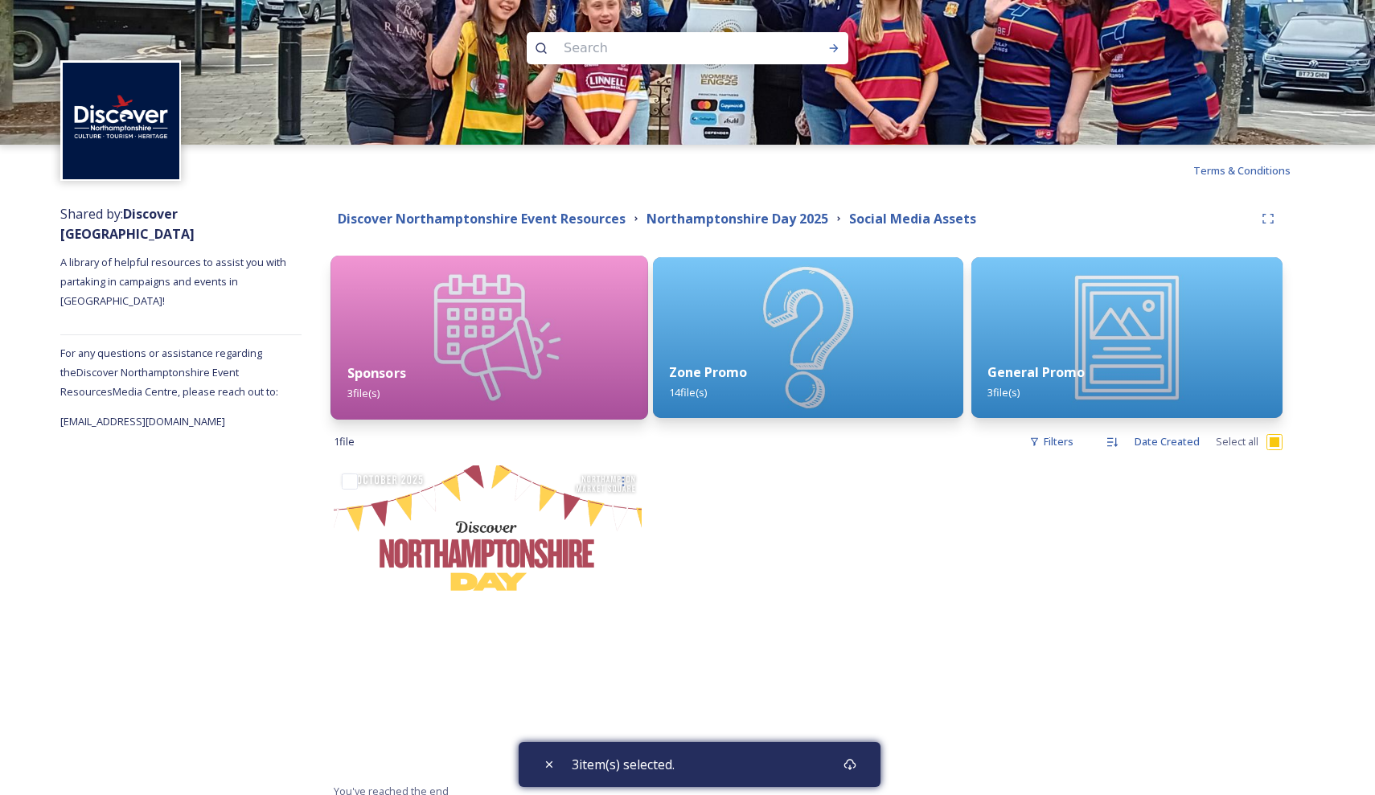
click at [526, 322] on img at bounding box center [489, 338] width 317 height 164
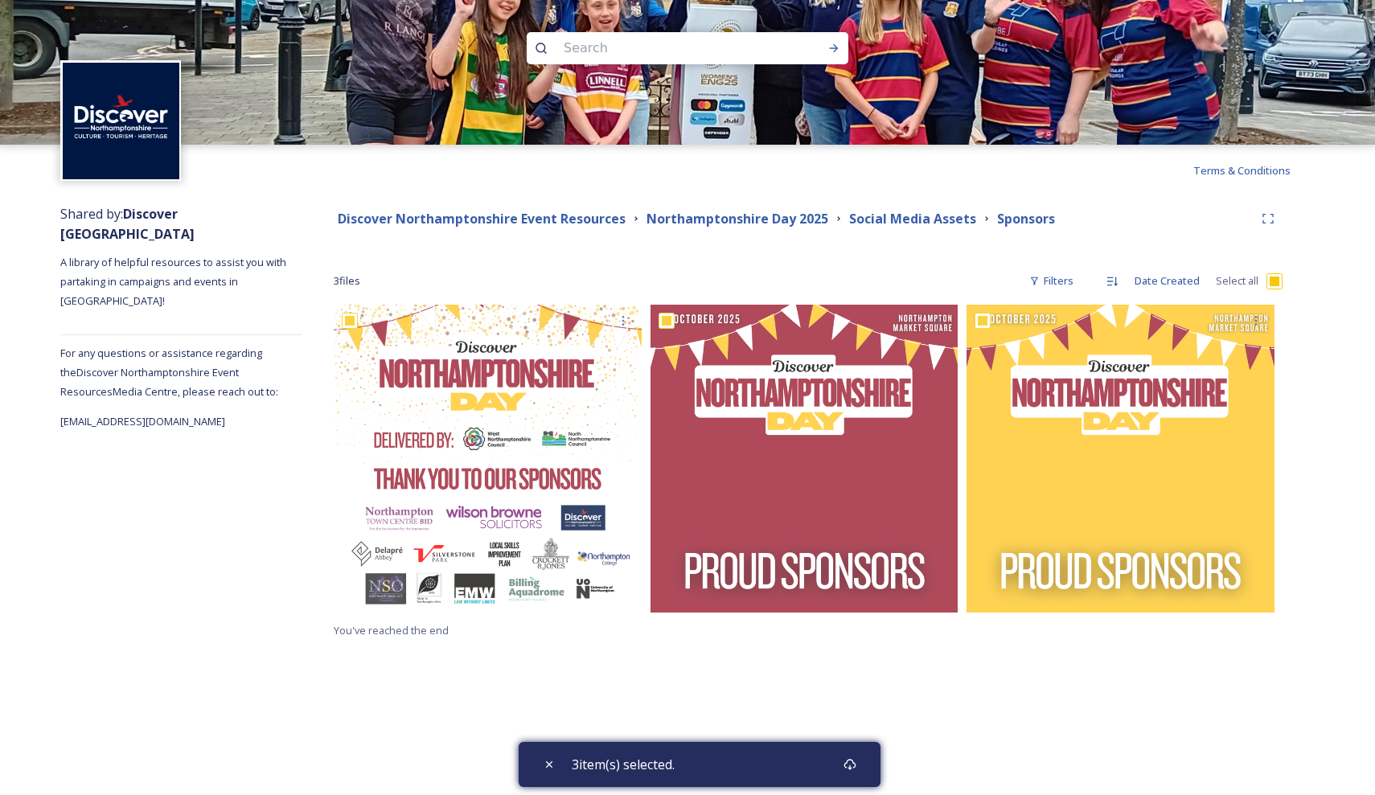
click at [935, 232] on div "Discover [GEOGRAPHIC_DATA] Event Resources [GEOGRAPHIC_DATA] Day 2025 Social Me…" at bounding box center [808, 218] width 949 height 29
click at [778, 233] on div "Discover Northamptonshire Event Resources [GEOGRAPHIC_DATA] Day 2025 Social Med…" at bounding box center [808, 422] width 1013 height 452
click at [782, 210] on strong "Northamptonshire Day 2025" at bounding box center [738, 219] width 182 height 18
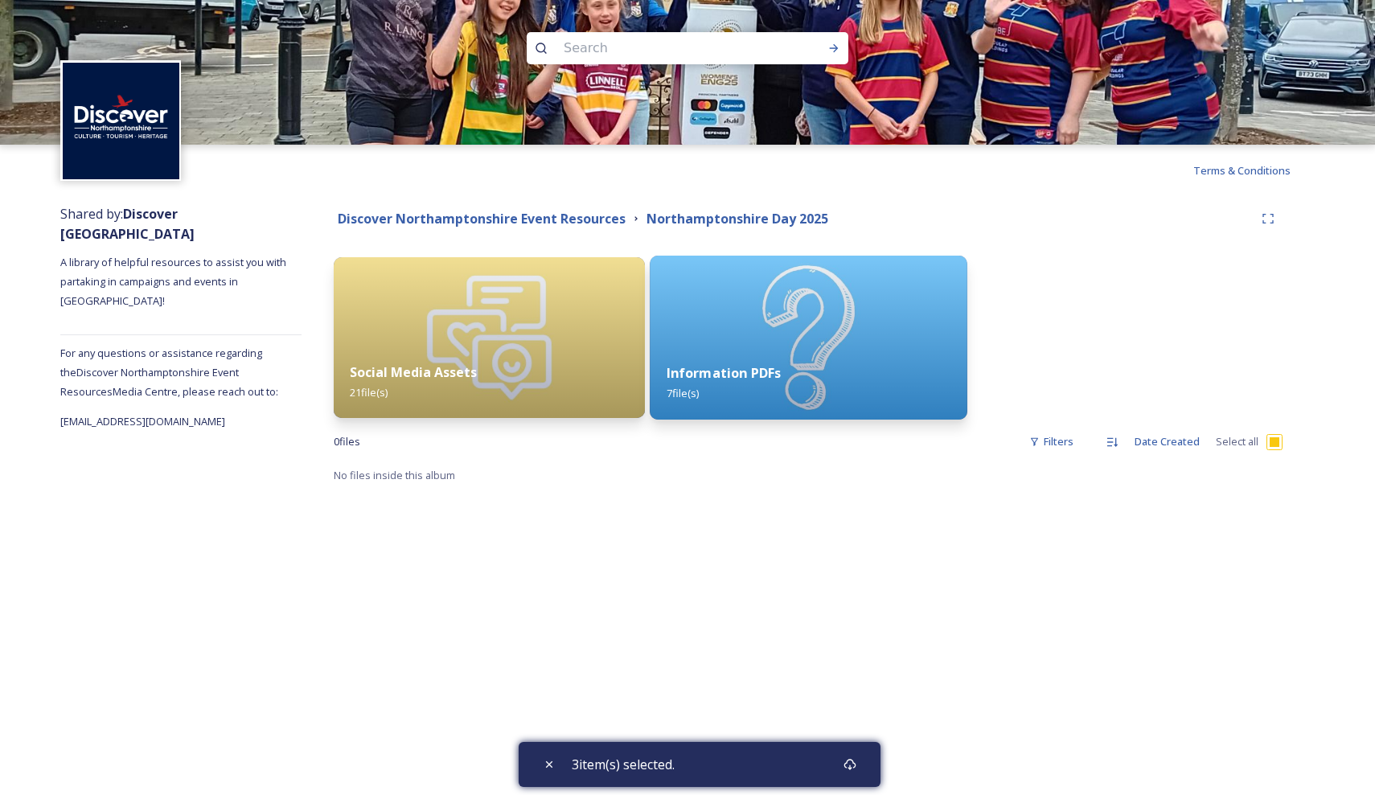
click at [741, 351] on div "Information PDFs 7 file(s)" at bounding box center [808, 383] width 317 height 73
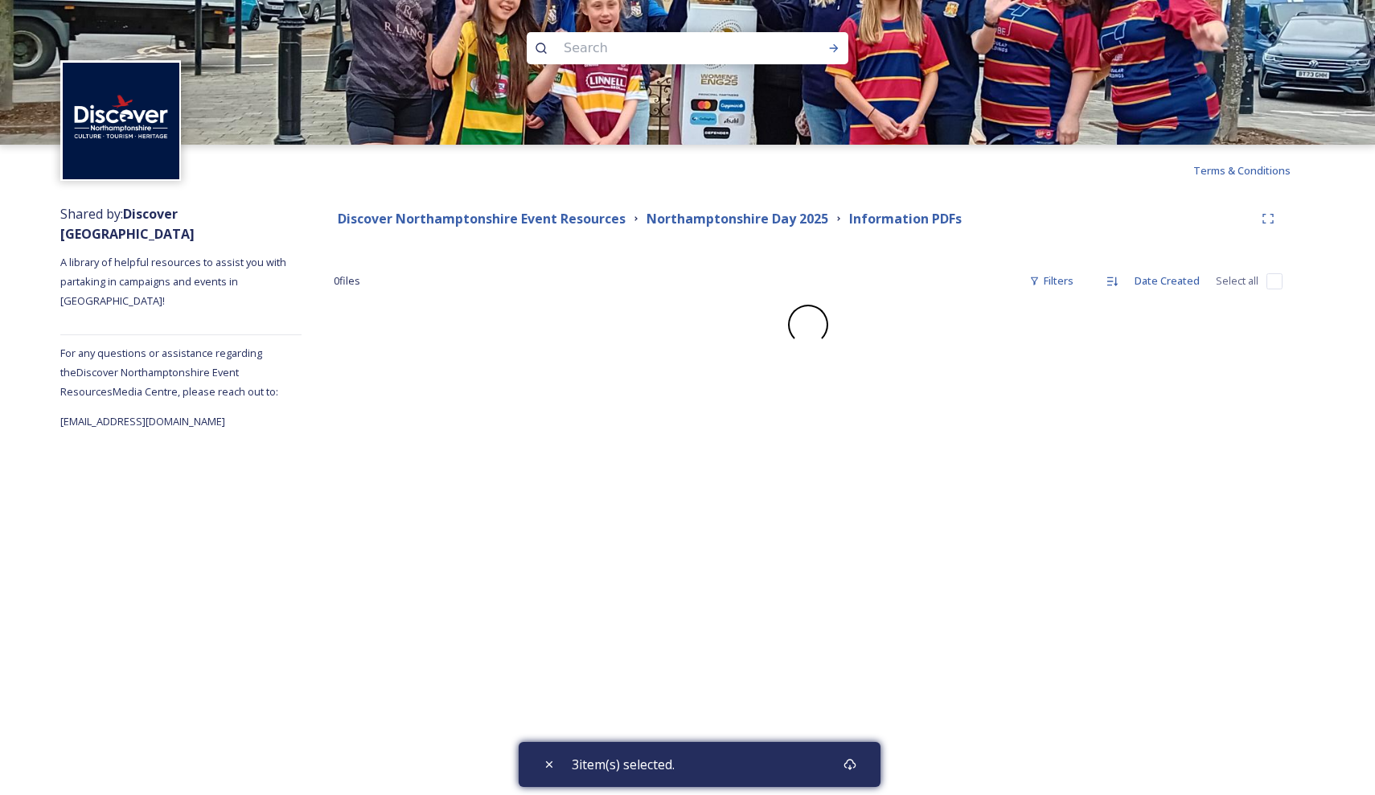
checkbox input "false"
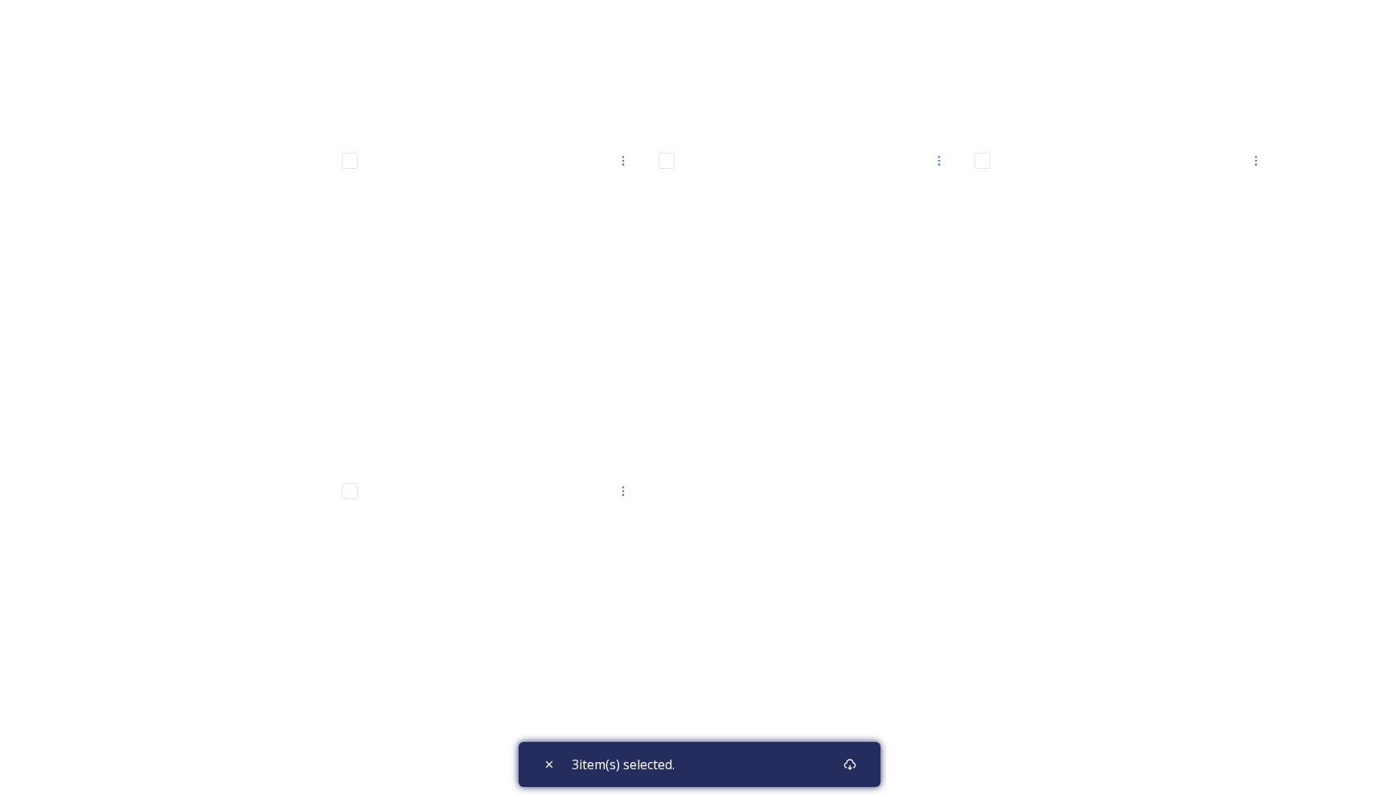
scroll to position [464, 0]
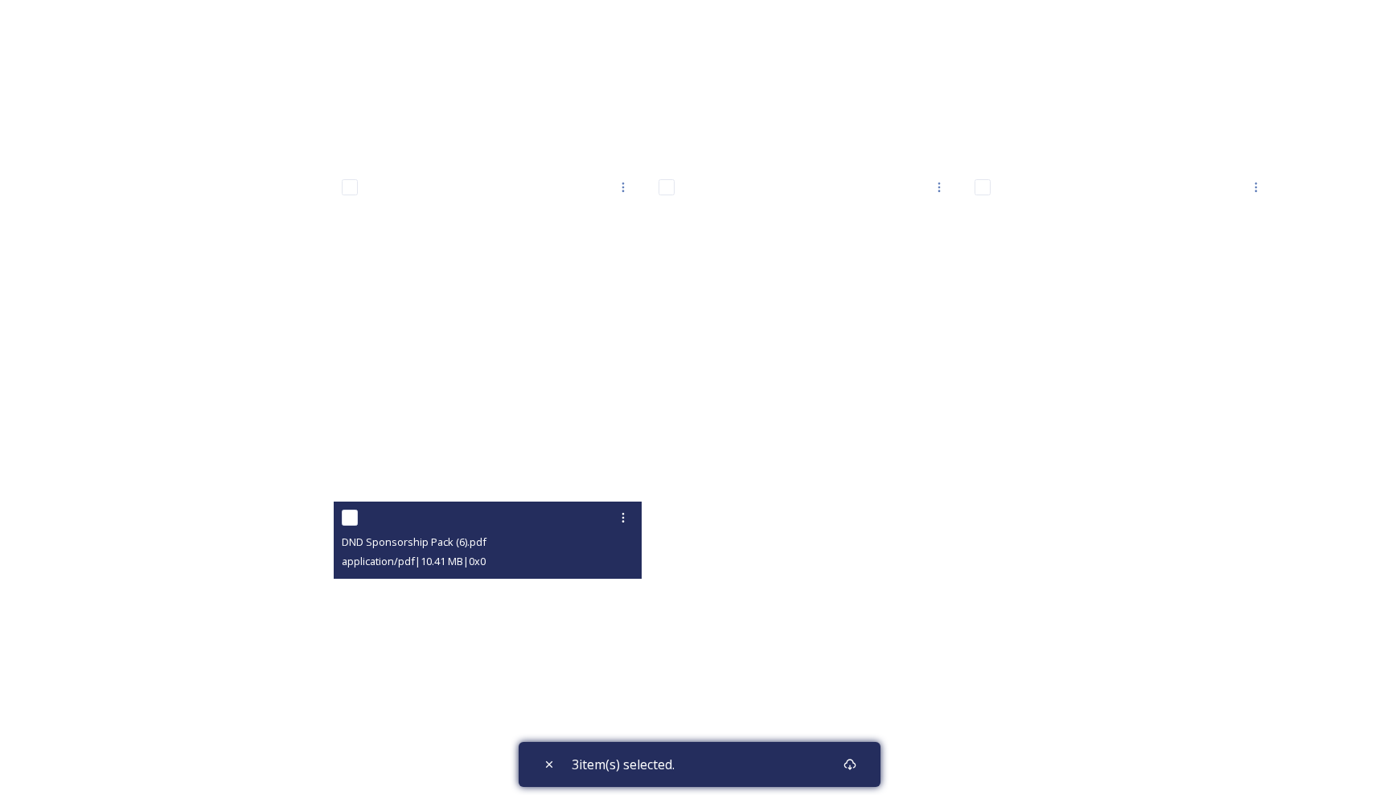
click at [488, 533] on div "DND Sponsorship Pack (6).pdf" at bounding box center [490, 541] width 296 height 19
click at [454, 552] on div "application/pdf | 10.41 MB | 0 x 0" at bounding box center [490, 561] width 296 height 19
click at [454, 544] on span "DND Sponsorship Pack (6).pdf" at bounding box center [414, 542] width 145 height 14
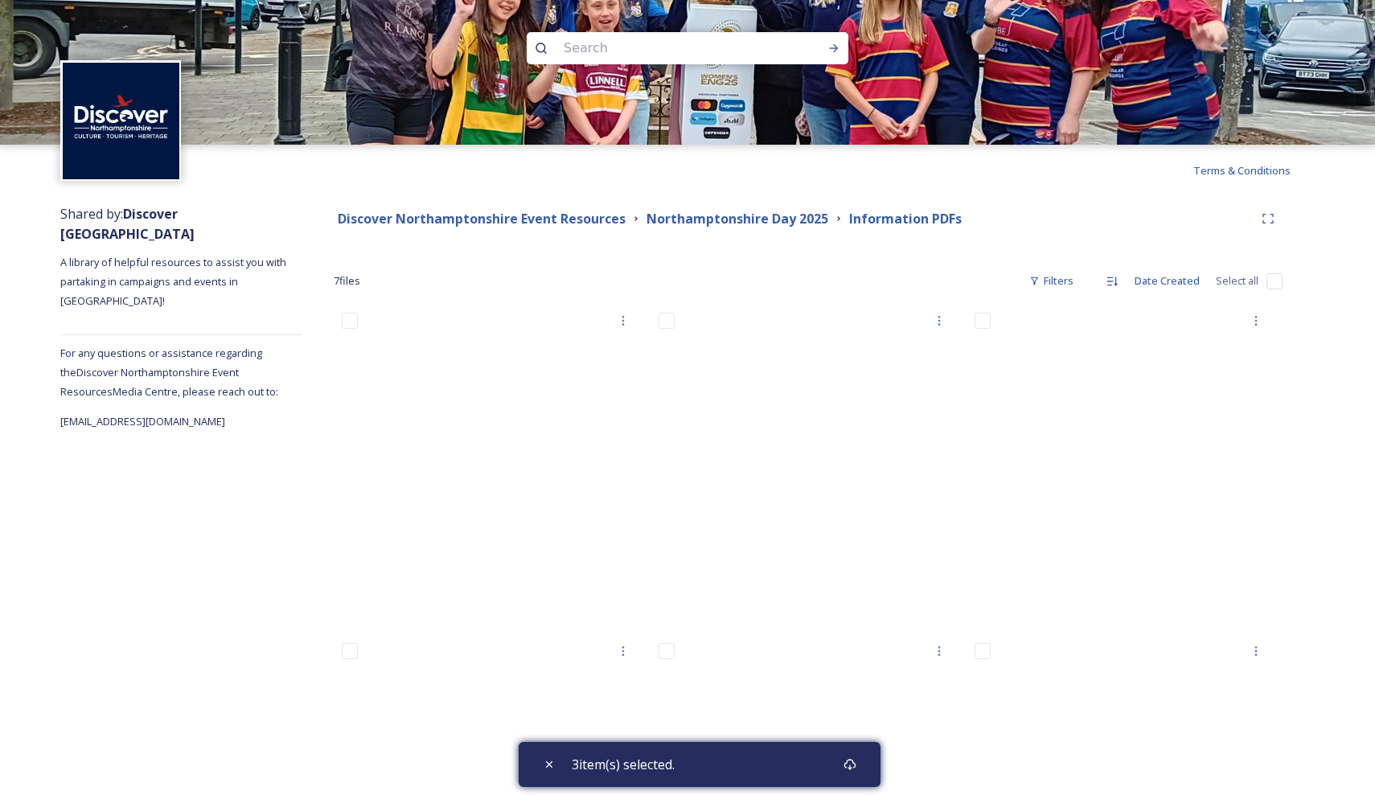
scroll to position [0, 0]
click at [551, 762] on icon at bounding box center [549, 764] width 13 height 13
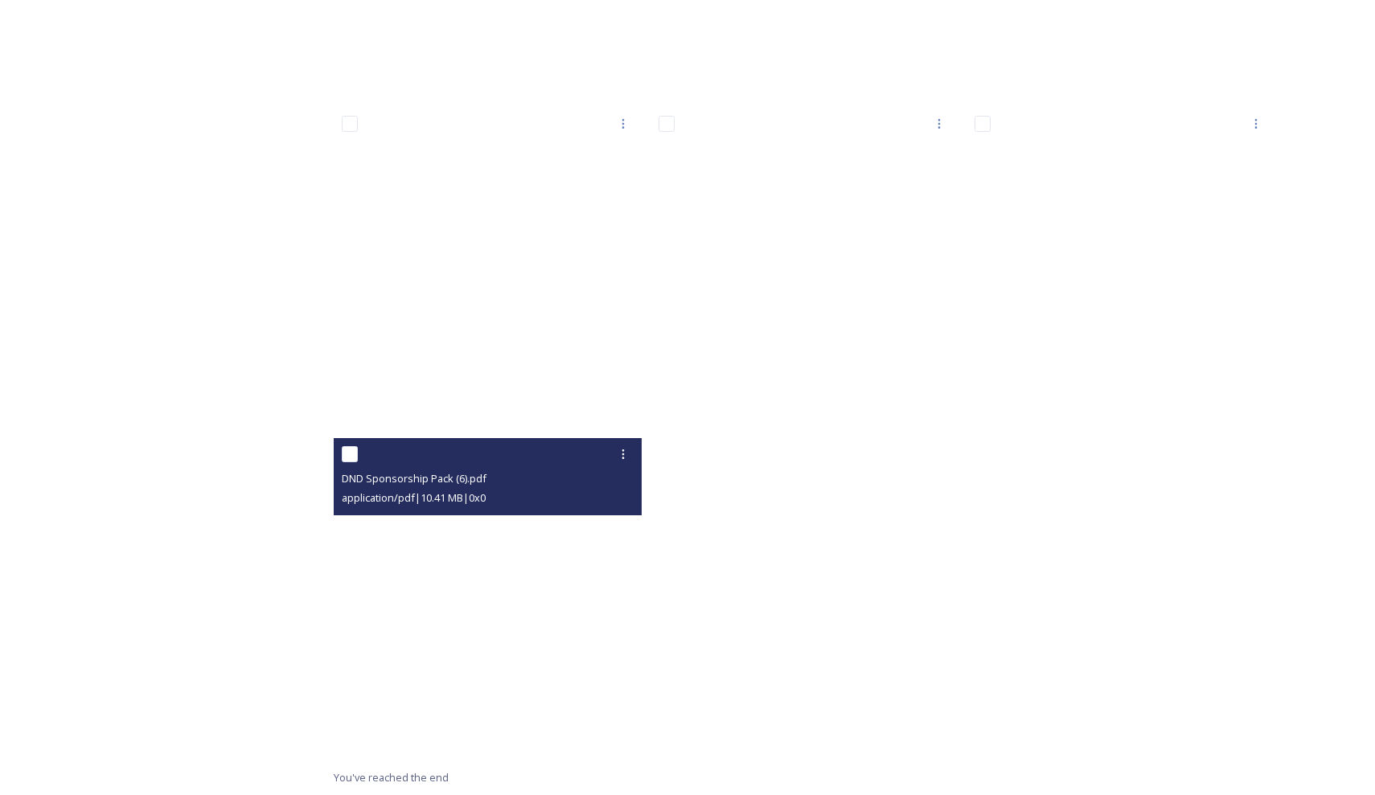
scroll to position [528, 0]
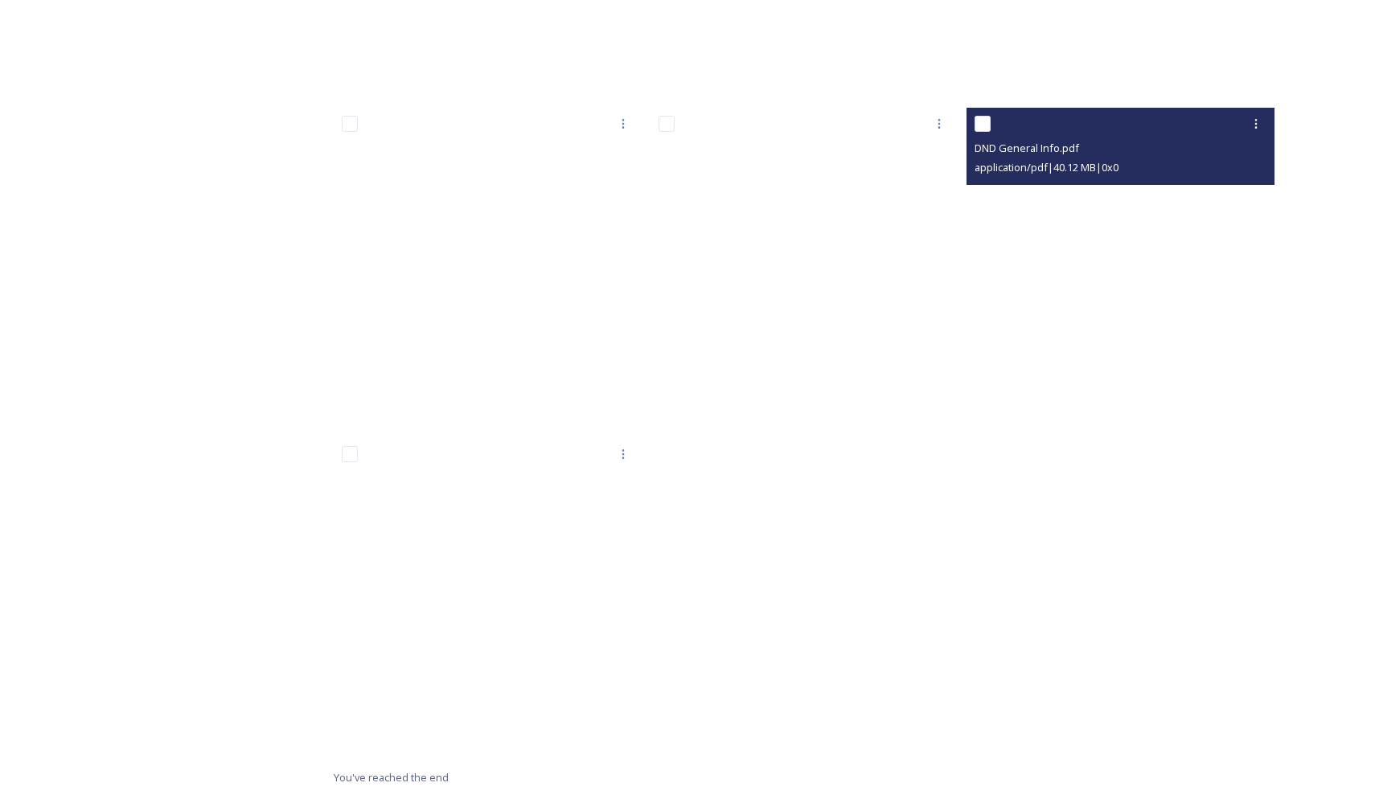
click at [1072, 129] on div at bounding box center [1123, 123] width 296 height 29
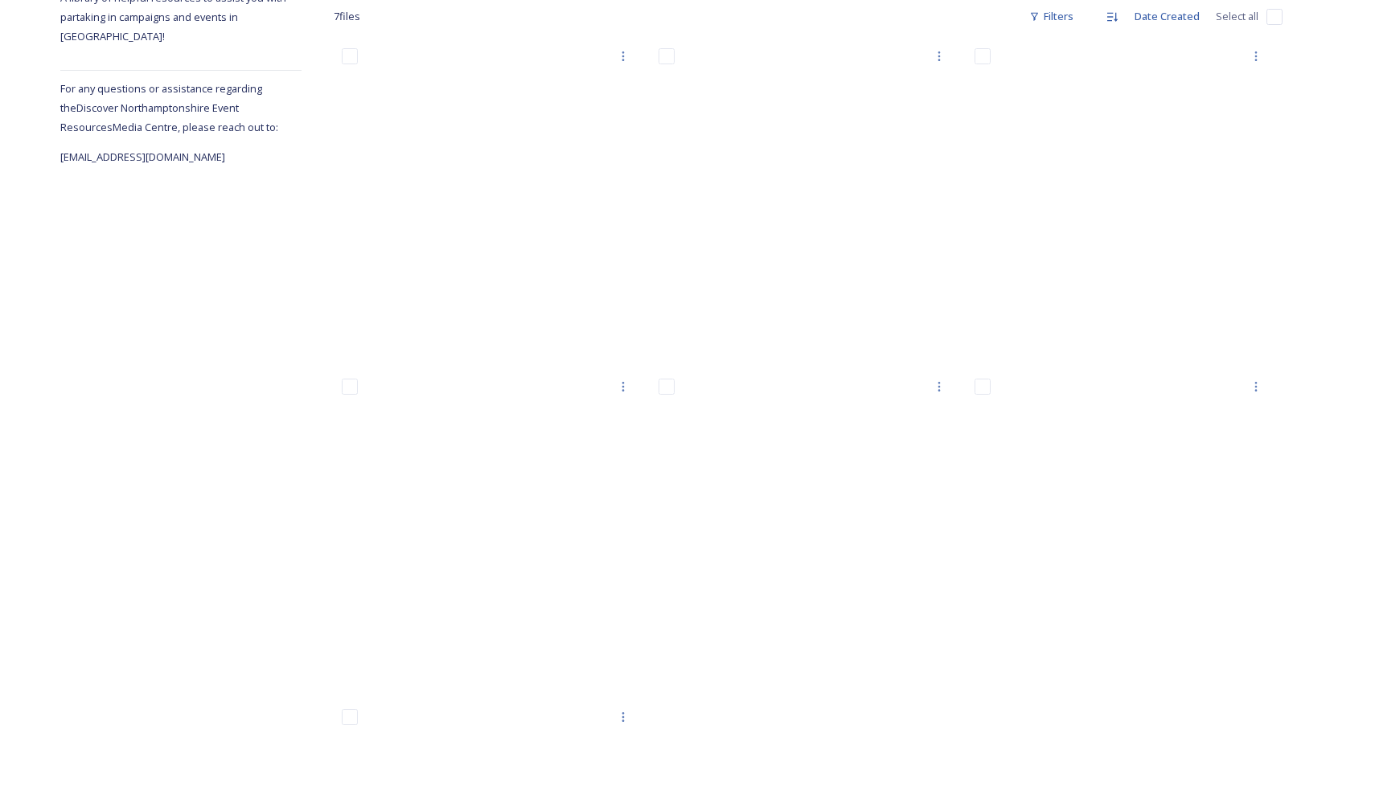
scroll to position [512, 0]
